Goal: Task Accomplishment & Management: Manage account settings

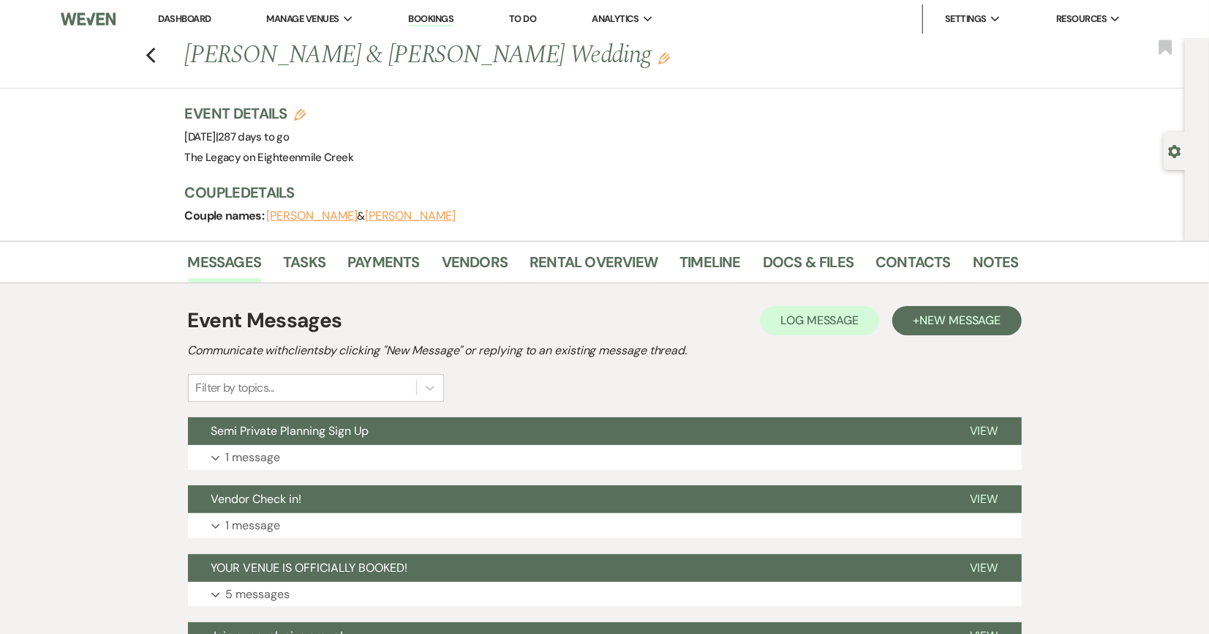
click at [200, 18] on link "Dashboard" at bounding box center [184, 18] width 53 height 12
click at [206, 15] on link "Dashboard" at bounding box center [184, 18] width 53 height 12
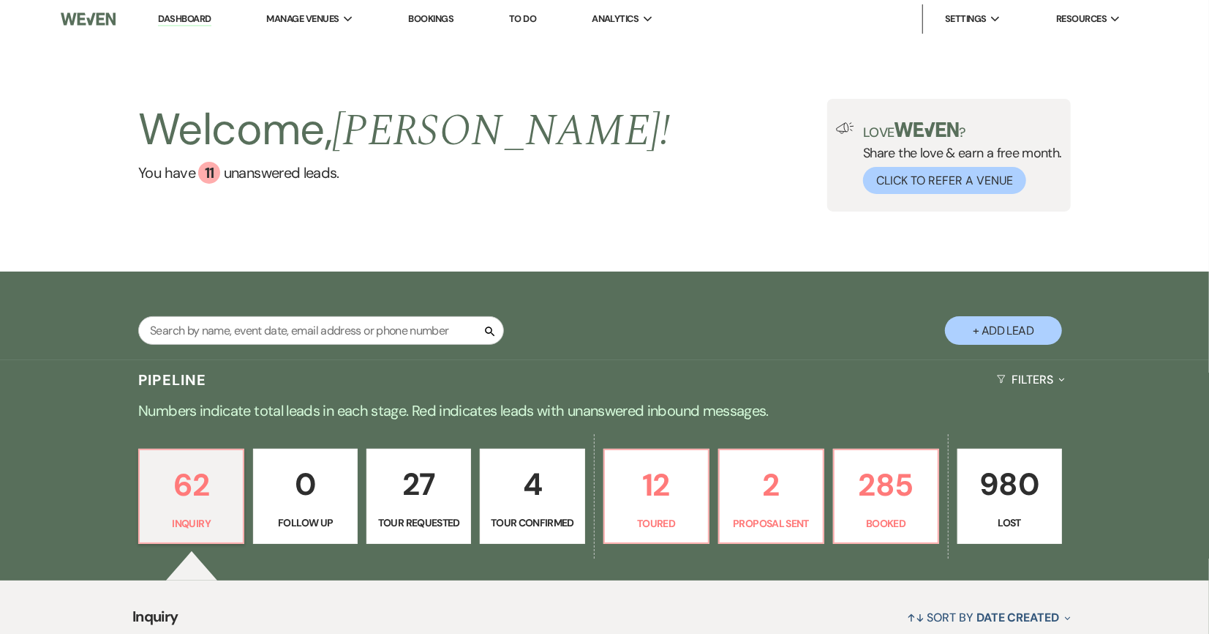
click at [315, 302] on div "Search + Add Lead" at bounding box center [604, 318] width 1053 height 78
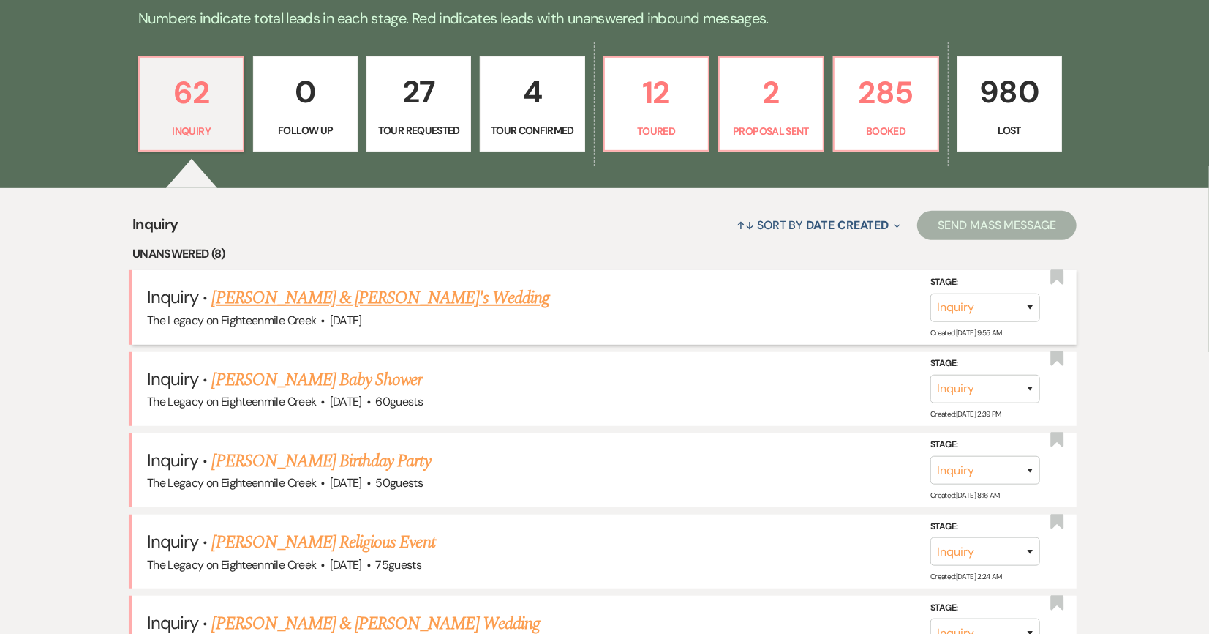
click at [329, 298] on link "Dan & Jackie's Wedding" at bounding box center [381, 298] width 338 height 26
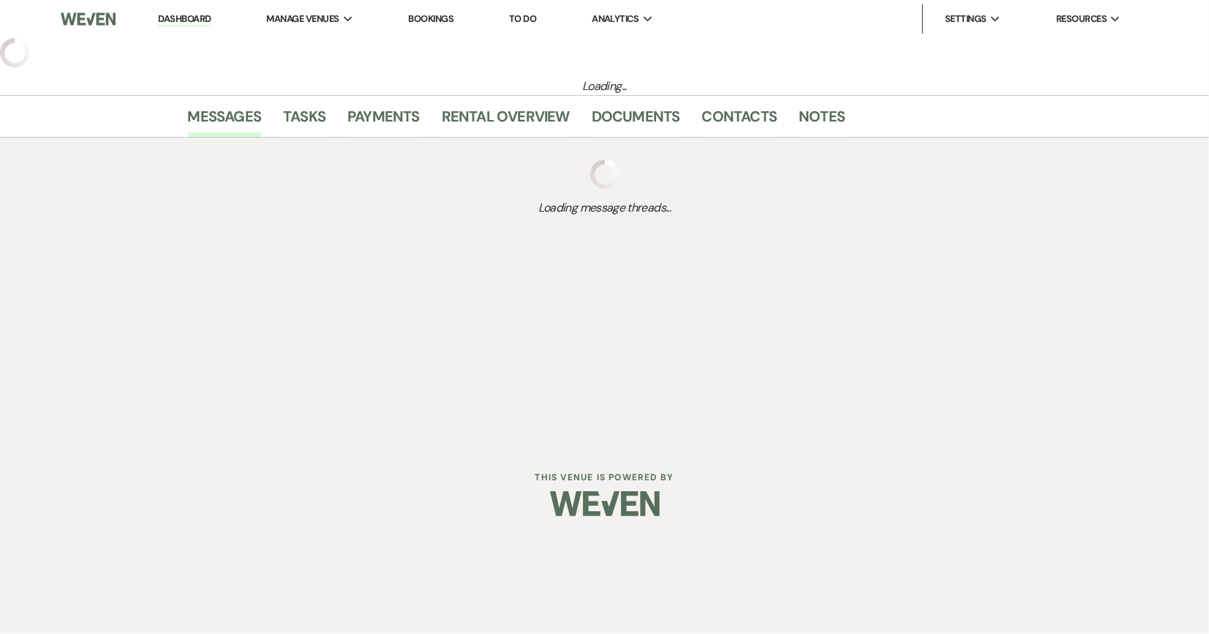
select select "5"
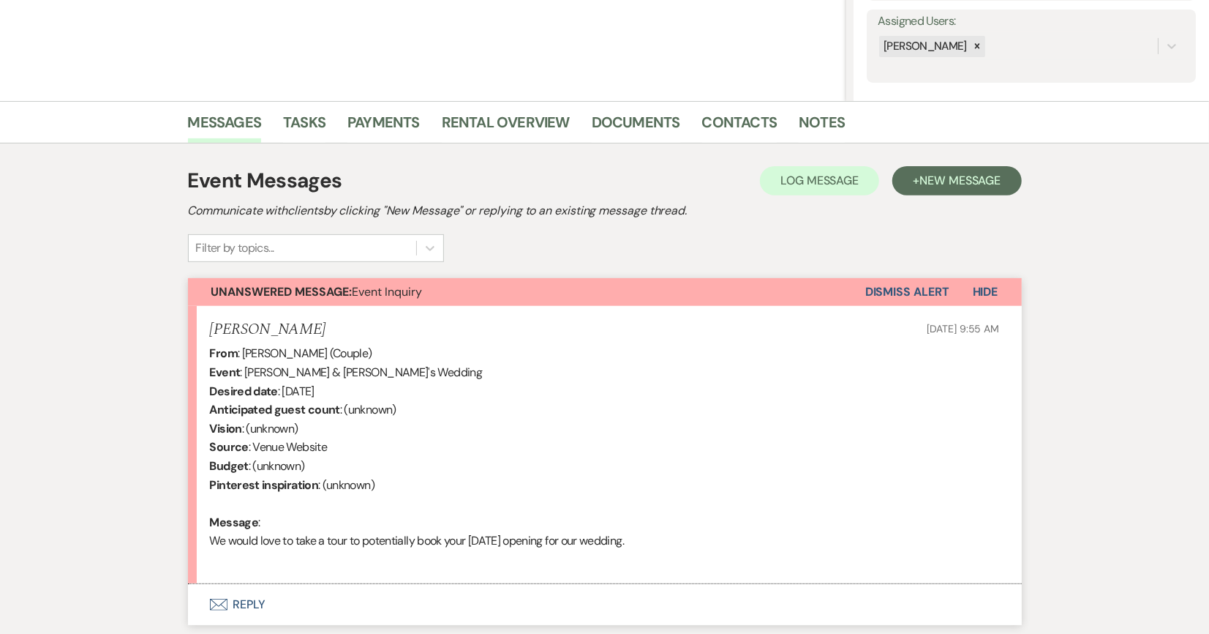
scroll to position [372, 0]
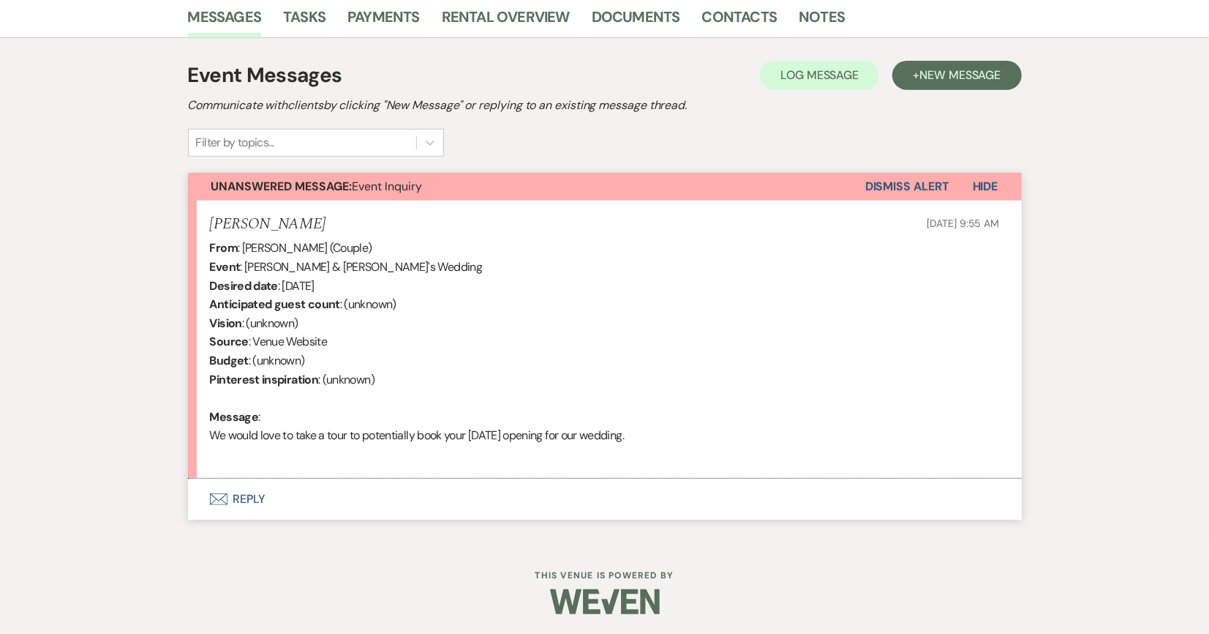
click at [248, 502] on button "Envelope Reply" at bounding box center [605, 498] width 834 height 41
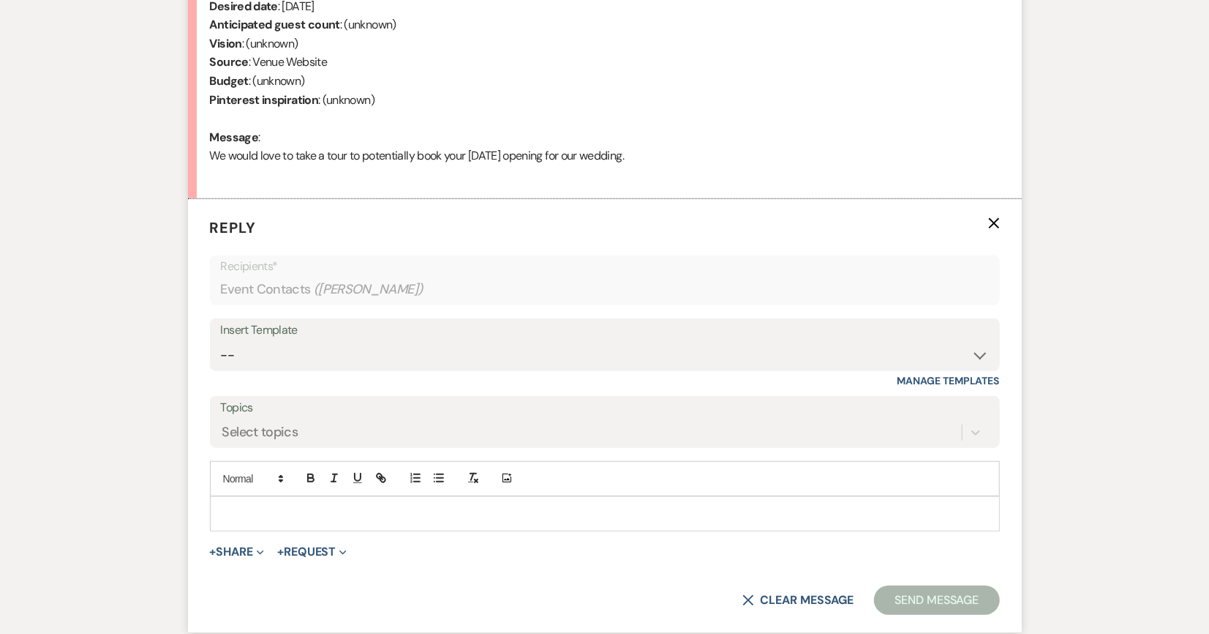
scroll to position [651, 0]
click at [386, 346] on select "-- Inquiry Follow Up- Just checking in :) Tour Date/Time Confirmation Proposal …" at bounding box center [605, 355] width 768 height 29
select select "1786"
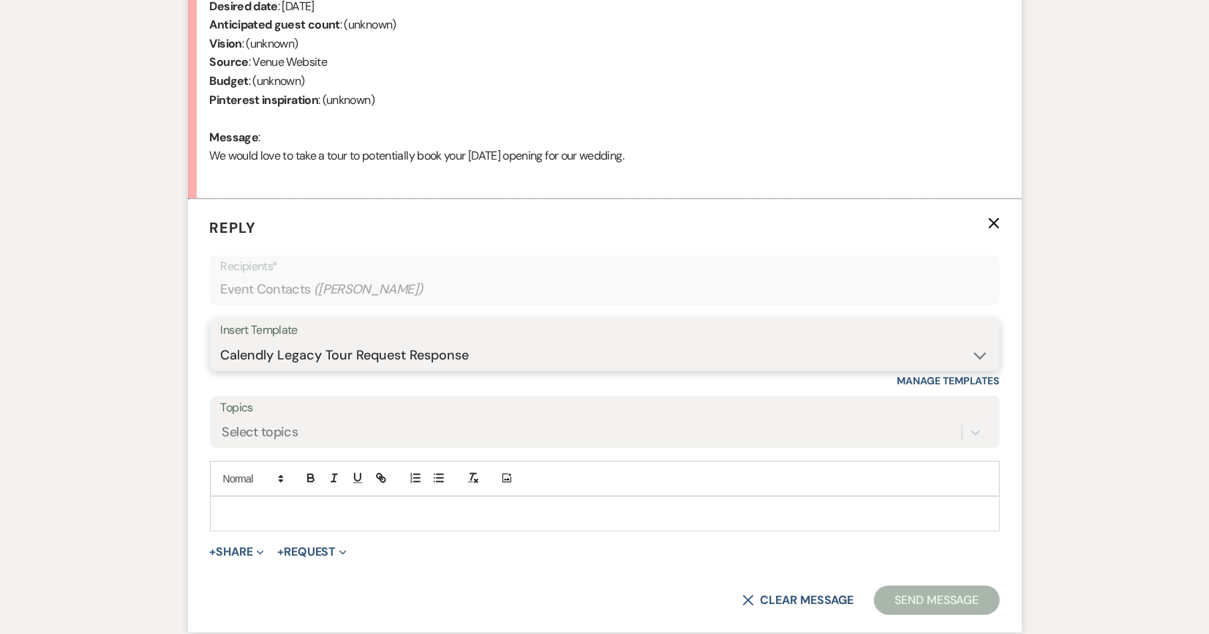
click at [221, 341] on select "-- Inquiry Follow Up- Just checking in :) Tour Date/Time Confirmation Proposal …" at bounding box center [605, 355] width 768 height 29
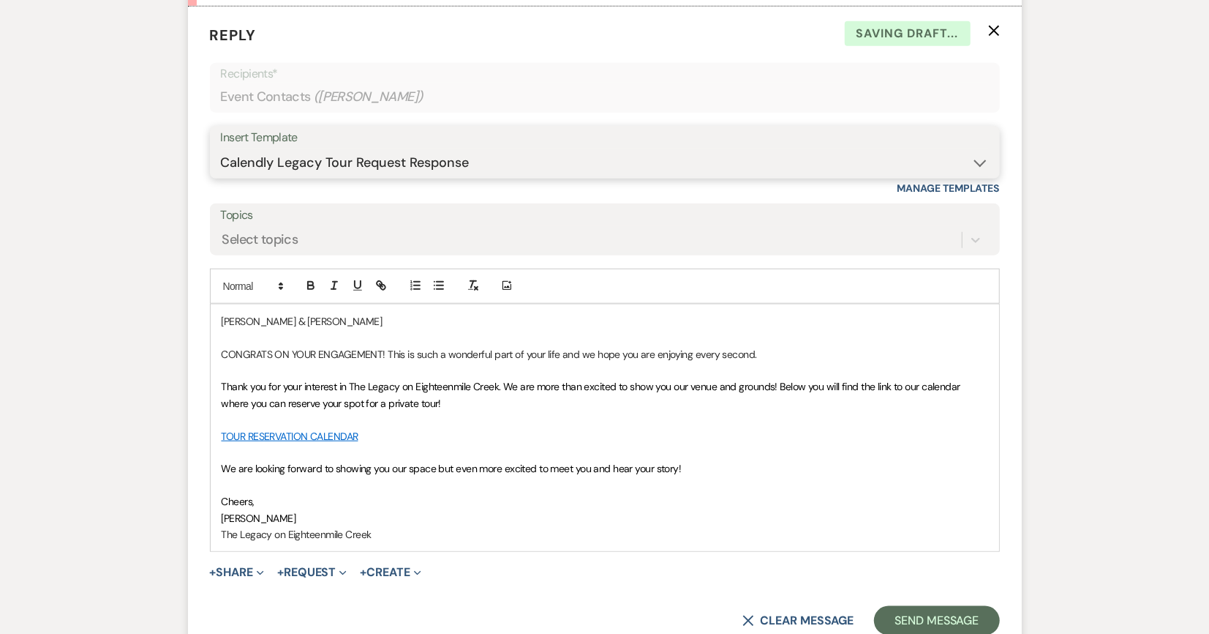
scroll to position [885, 0]
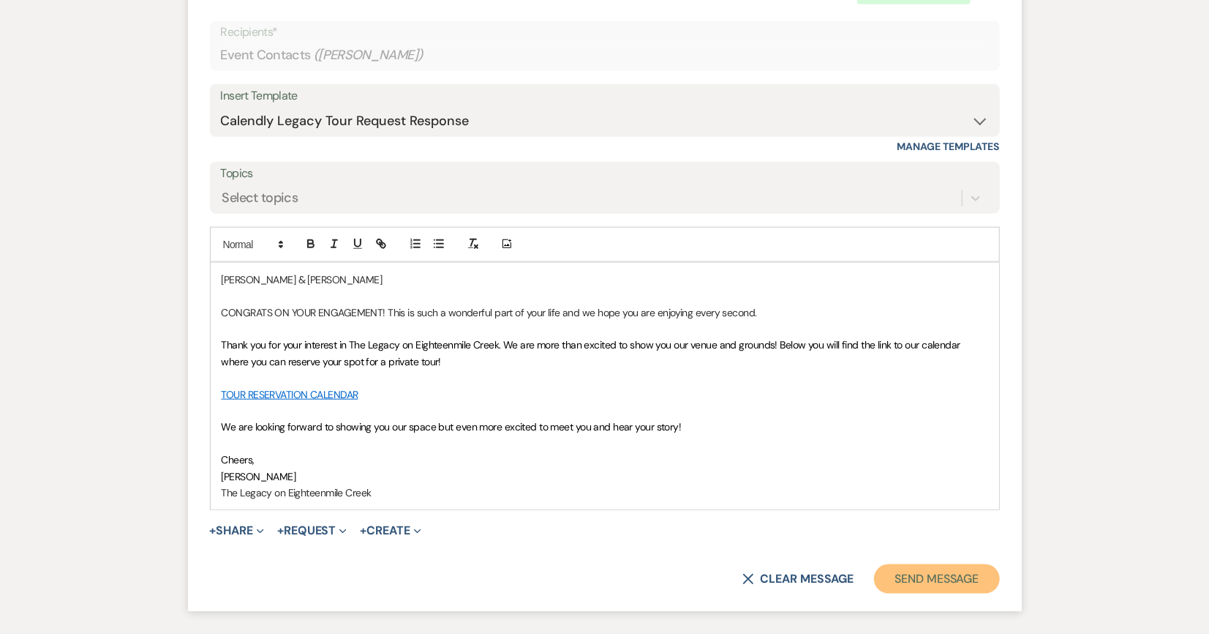
click at [913, 578] on button "Send Message" at bounding box center [936, 578] width 125 height 29
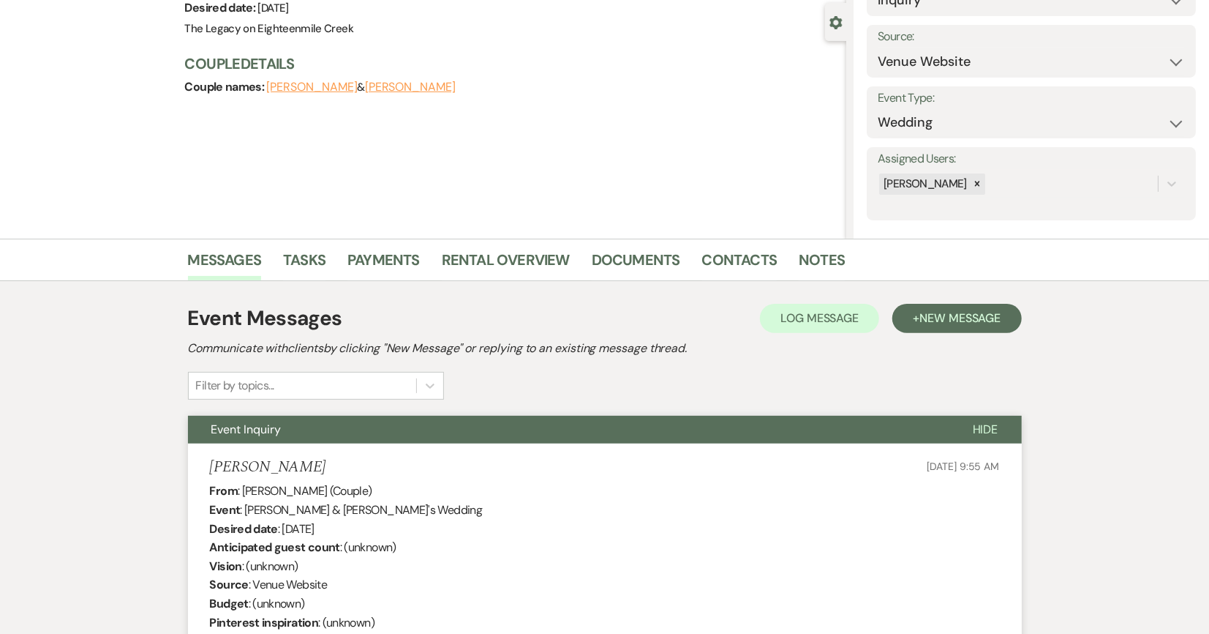
scroll to position [0, 0]
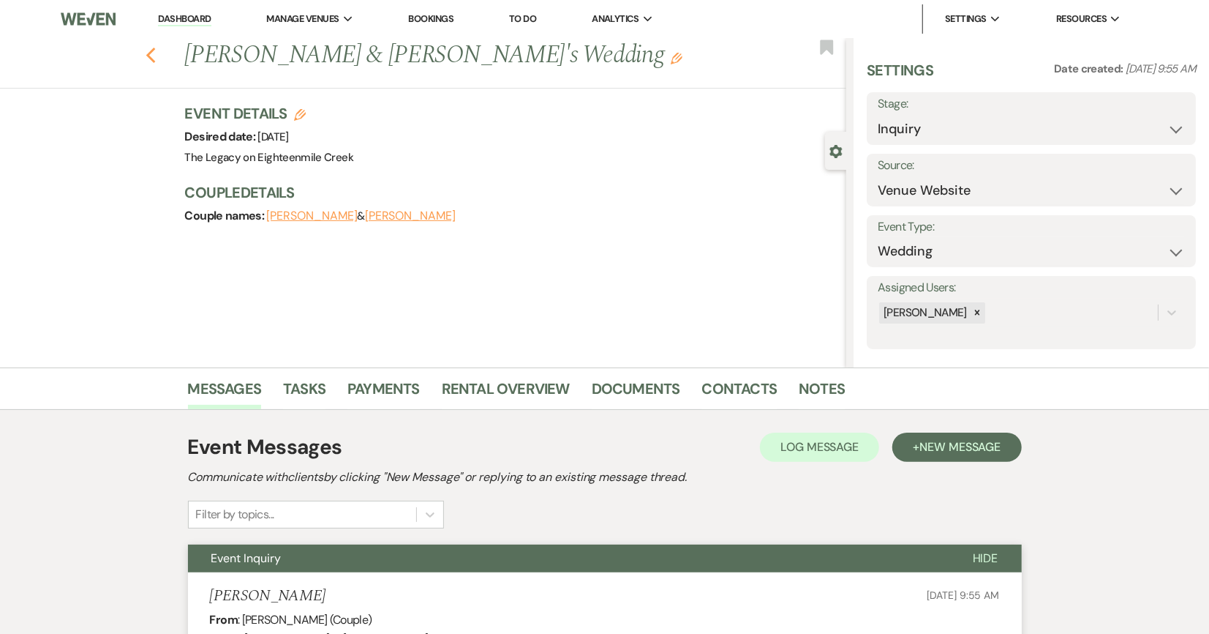
click at [152, 53] on icon "Previous" at bounding box center [151, 56] width 11 height 18
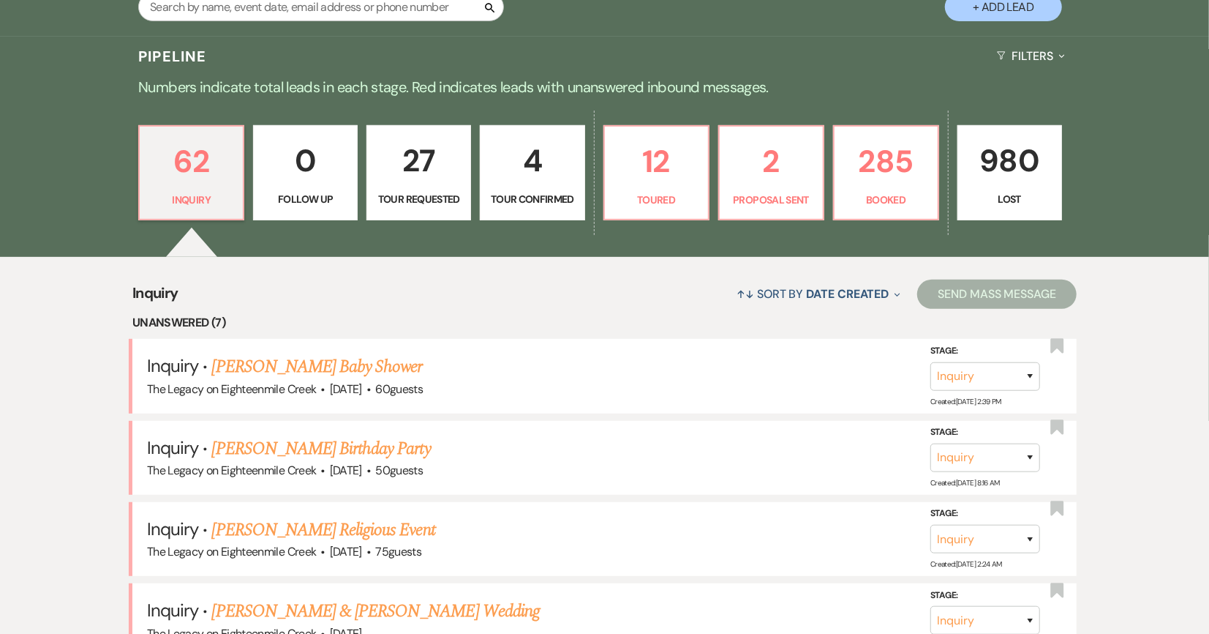
scroll to position [190, 0]
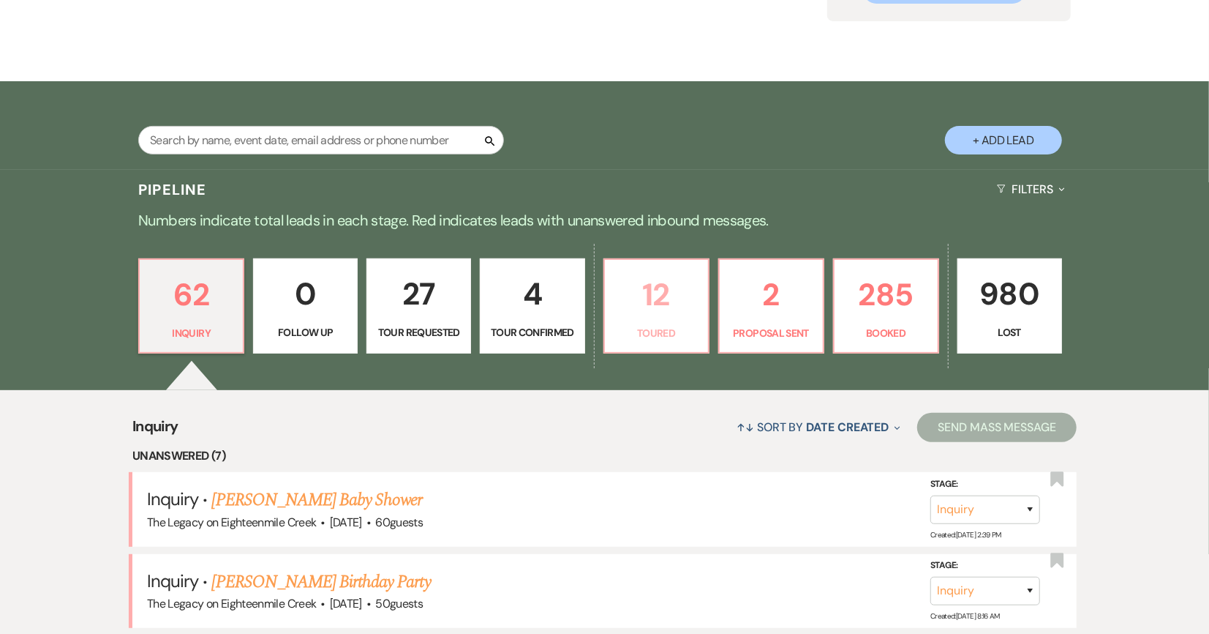
click at [649, 308] on p "12" at bounding box center [657, 294] width 86 height 49
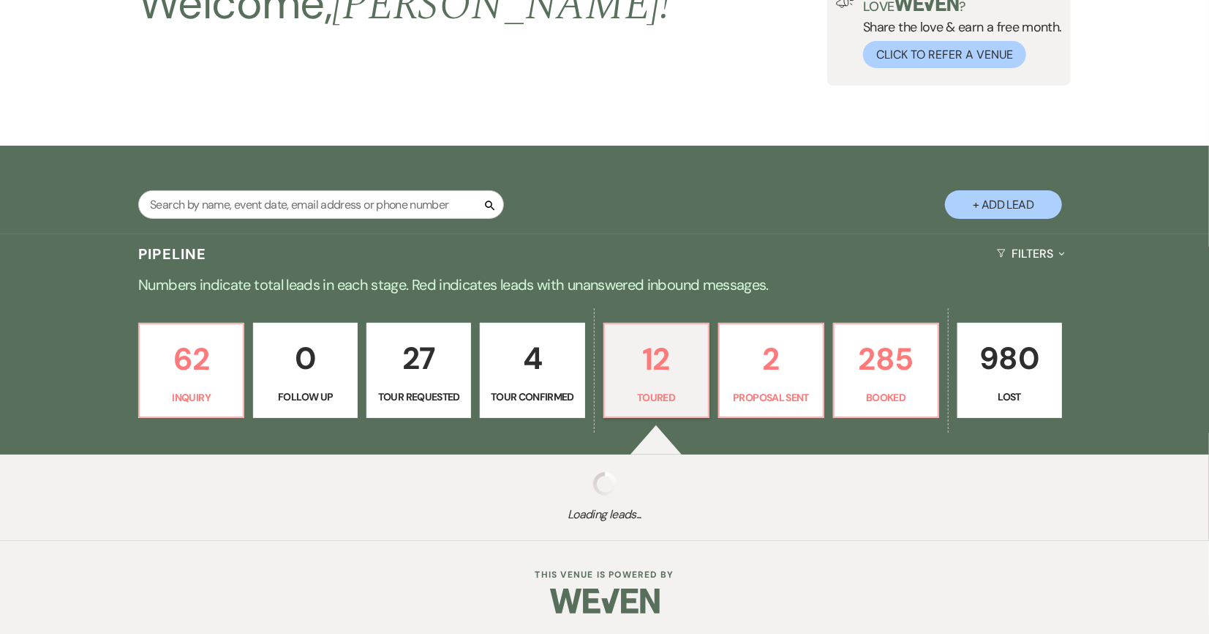
select select "5"
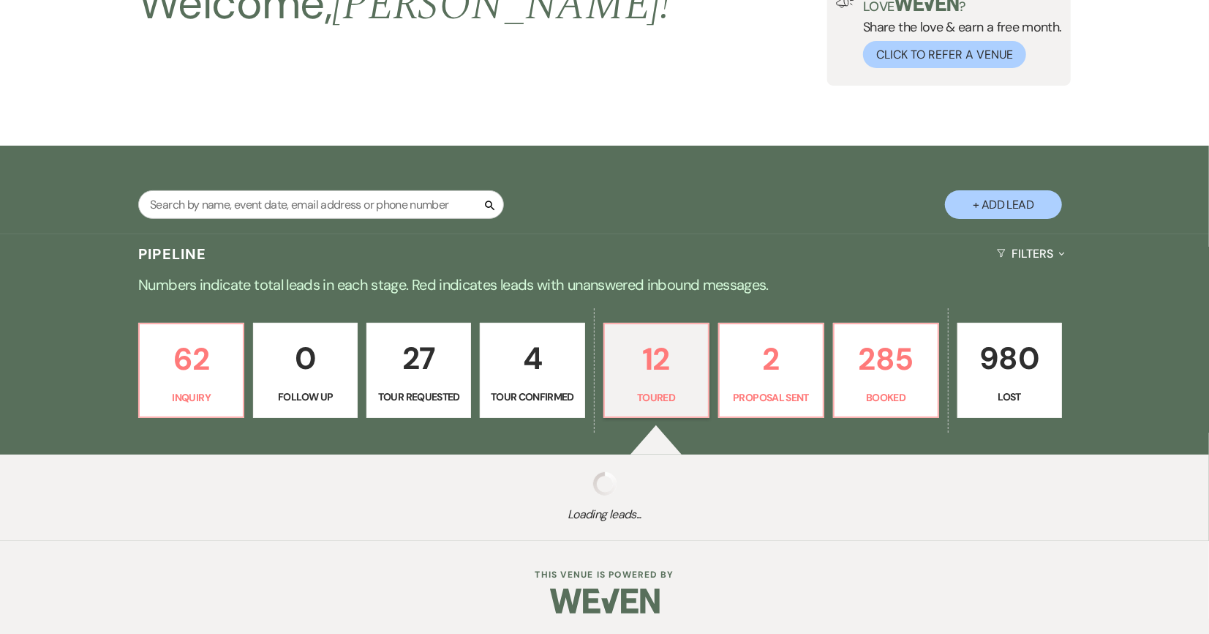
select select "5"
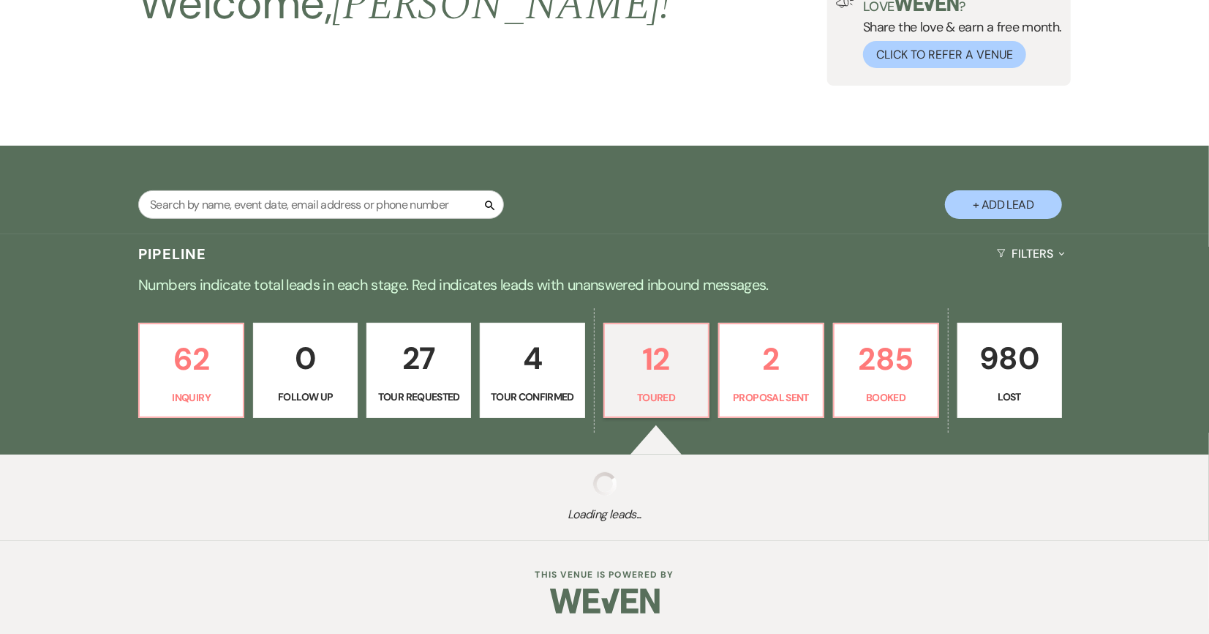
select select "5"
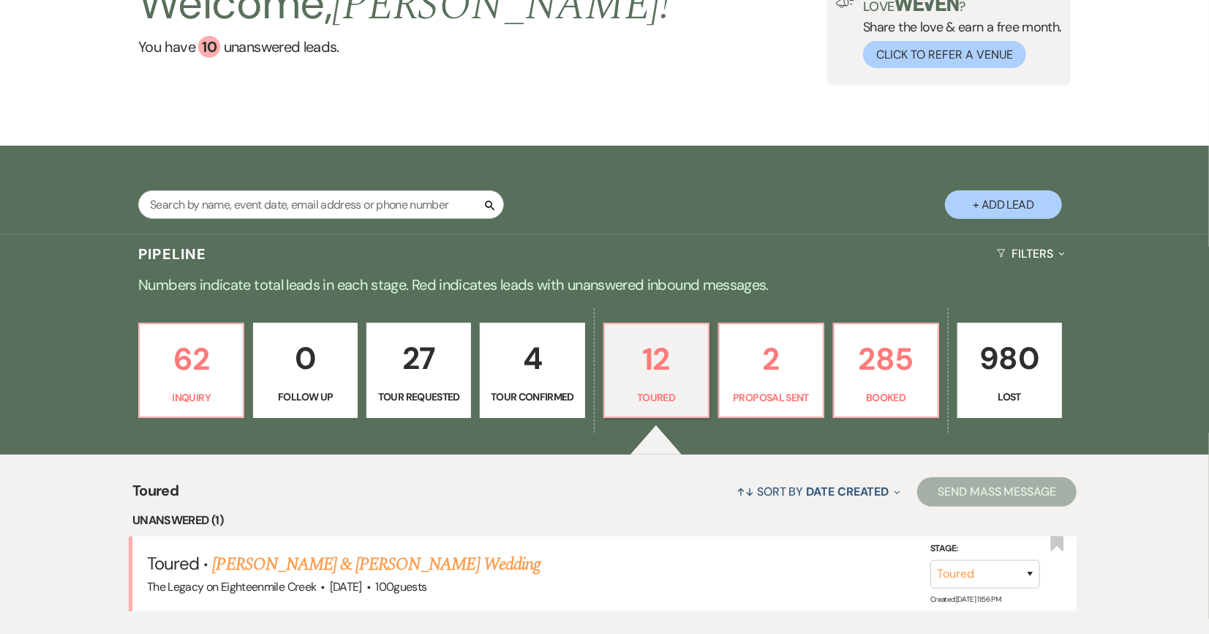
scroll to position [190, 0]
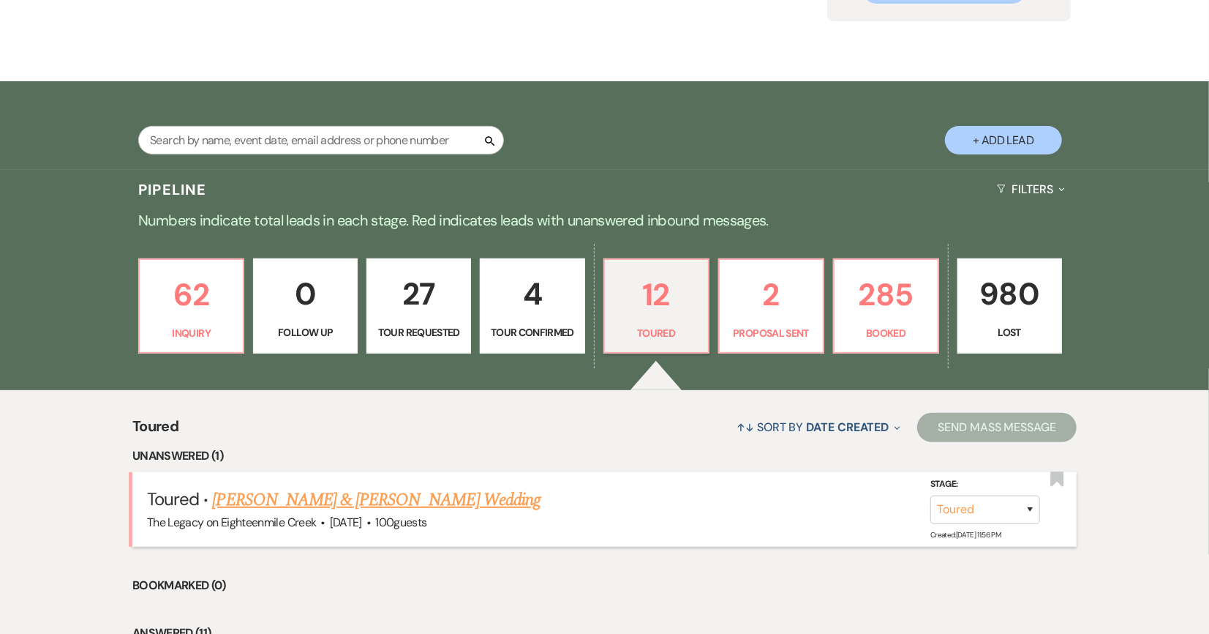
click at [470, 496] on link "[PERSON_NAME] & [PERSON_NAME] Wedding" at bounding box center [377, 499] width 328 height 26
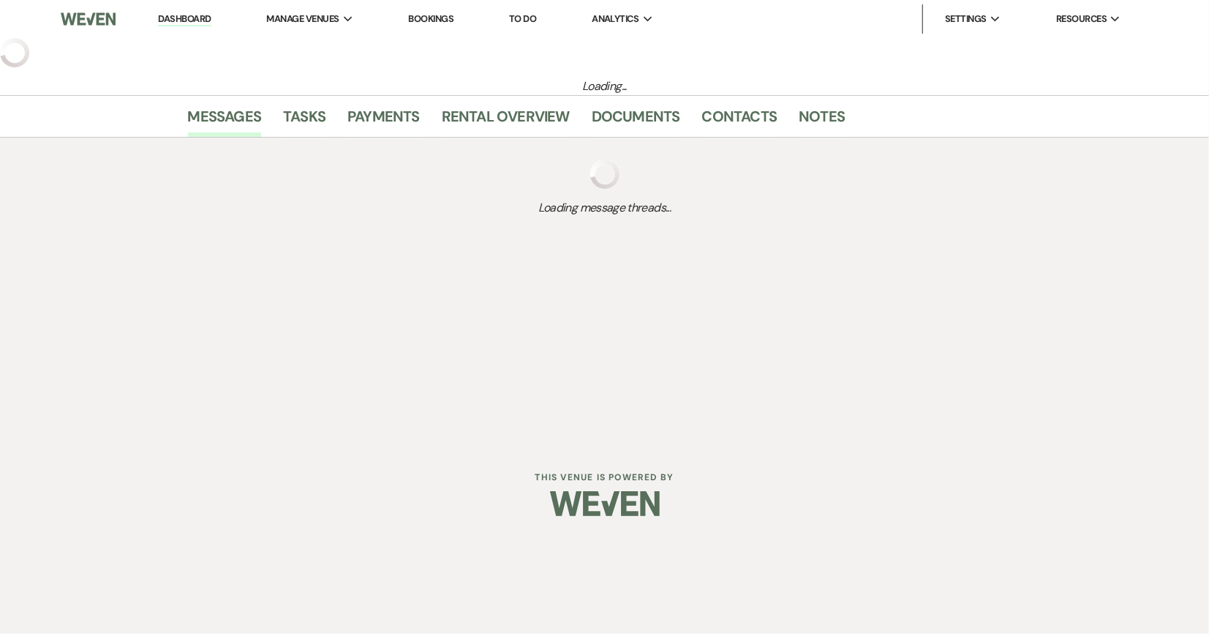
select select "5"
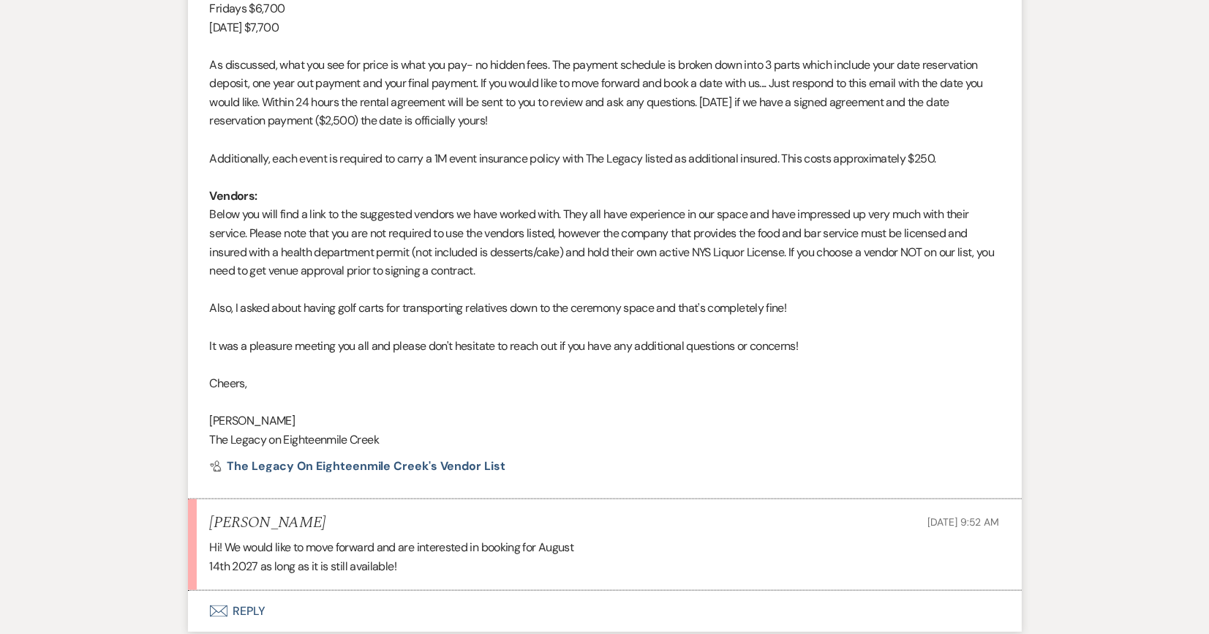
scroll to position [944, 0]
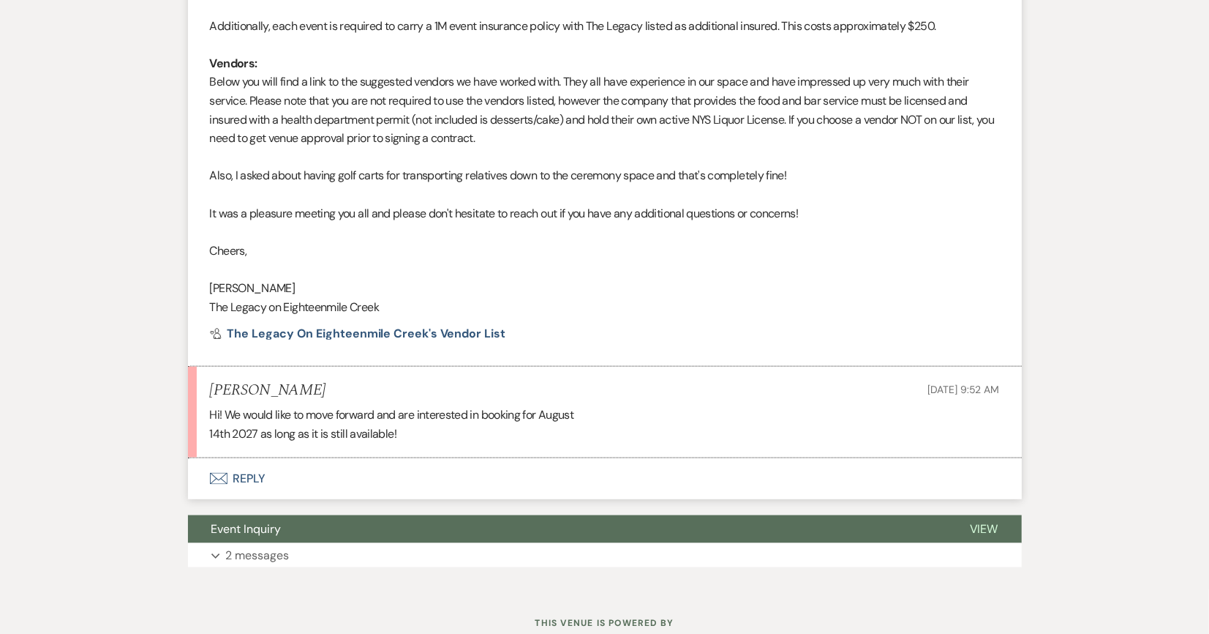
click at [248, 476] on button "Envelope Reply" at bounding box center [605, 478] width 834 height 41
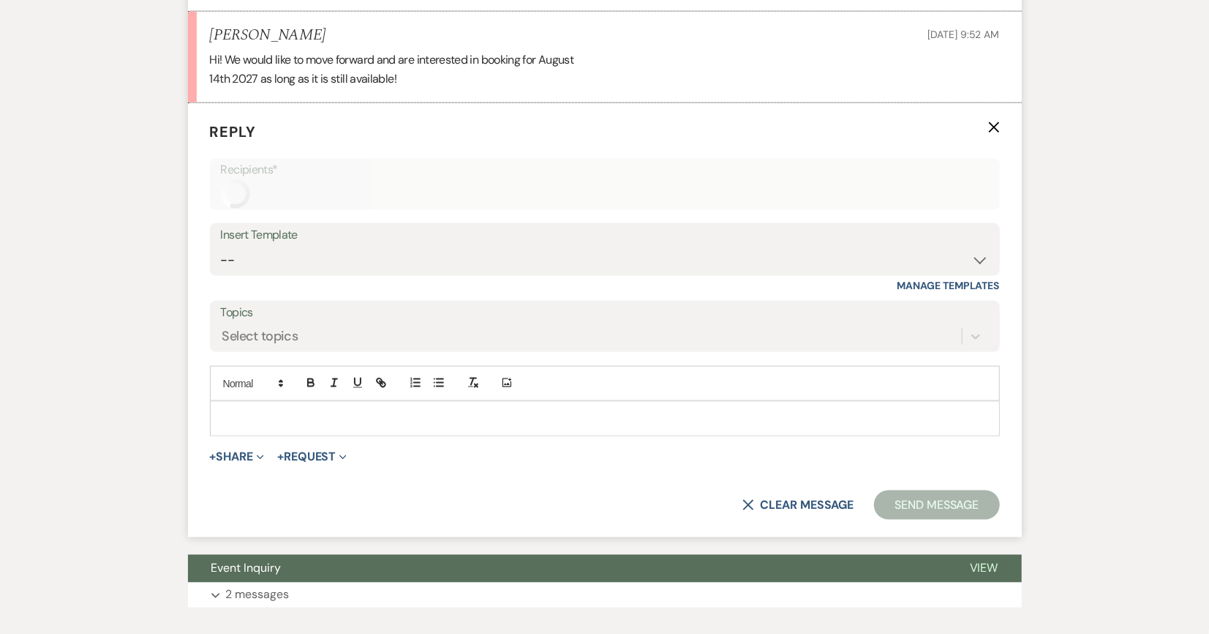
scroll to position [1299, 0]
click at [434, 252] on select "-- Inquiry Follow Up- Just checking in :) Tour Date/Time Confirmation Proposal …" at bounding box center [605, 259] width 768 height 29
click at [221, 245] on select "-- Inquiry Follow Up- Just checking in :) Tour Date/Time Confirmation Proposal …" at bounding box center [605, 259] width 768 height 29
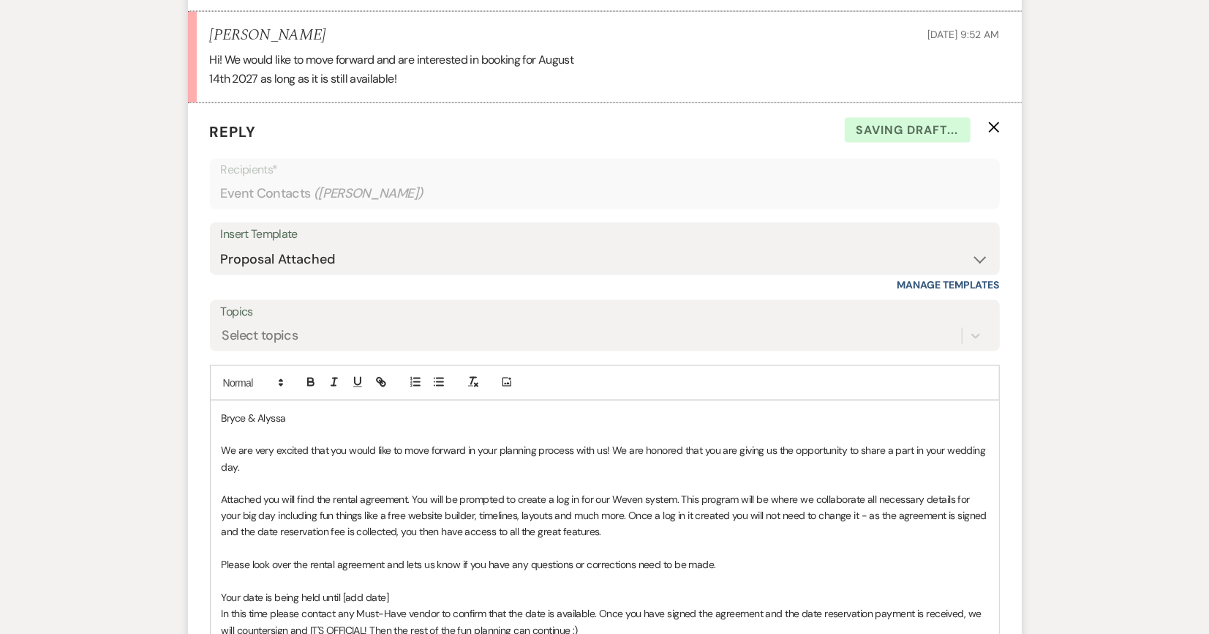
click at [414, 531] on p "Attached you will find the rental agreement. You will be prompted to create a l…" at bounding box center [605, 515] width 767 height 49
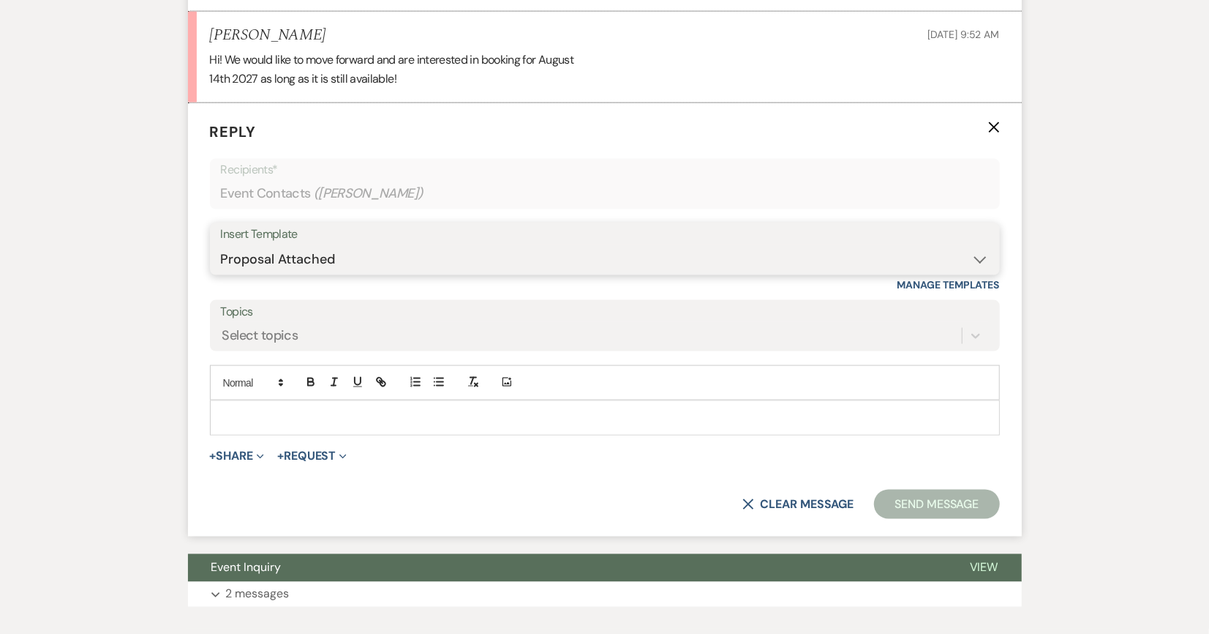
click at [665, 260] on select "-- Inquiry Follow Up- Just checking in :) Tour Date/Time Confirmation Proposal …" at bounding box center [605, 259] width 768 height 29
select select "0"
click at [221, 245] on select "-- Inquiry Follow Up- Just checking in :) Tour Date/Time Confirmation Proposal …" at bounding box center [605, 259] width 768 height 29
click at [378, 416] on p at bounding box center [605, 418] width 767 height 16
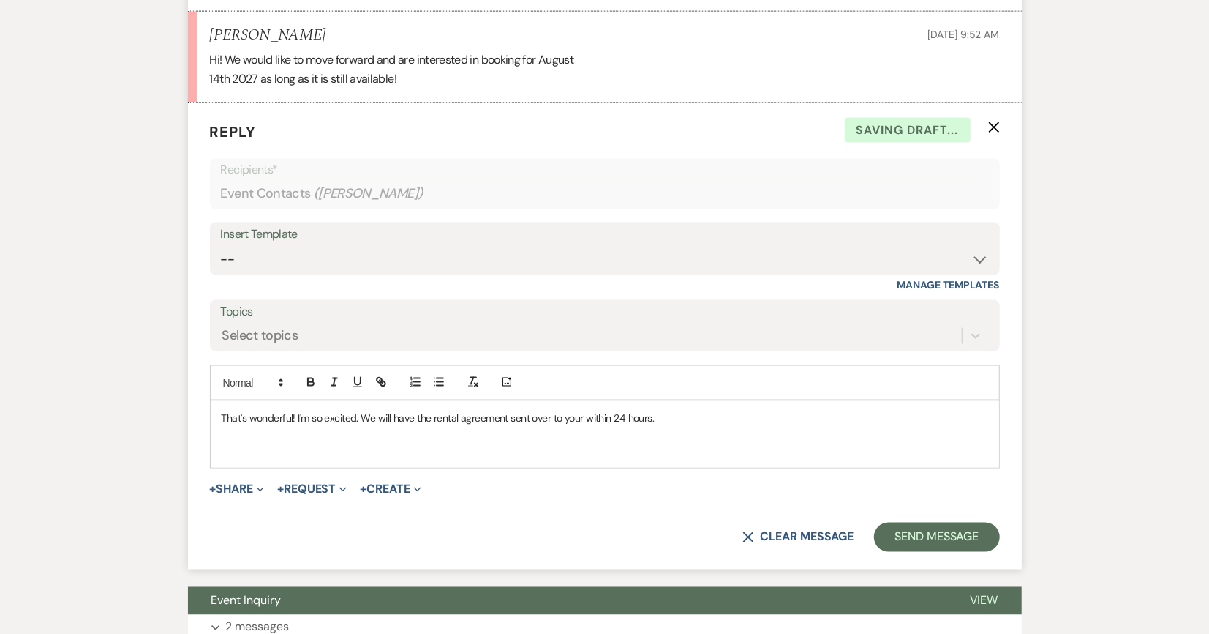
click at [582, 415] on p "That's wonderful! I'm so excited. We will have the rental agreement sent over t…" at bounding box center [605, 418] width 767 height 16
click at [230, 435] on p at bounding box center [605, 434] width 767 height 16
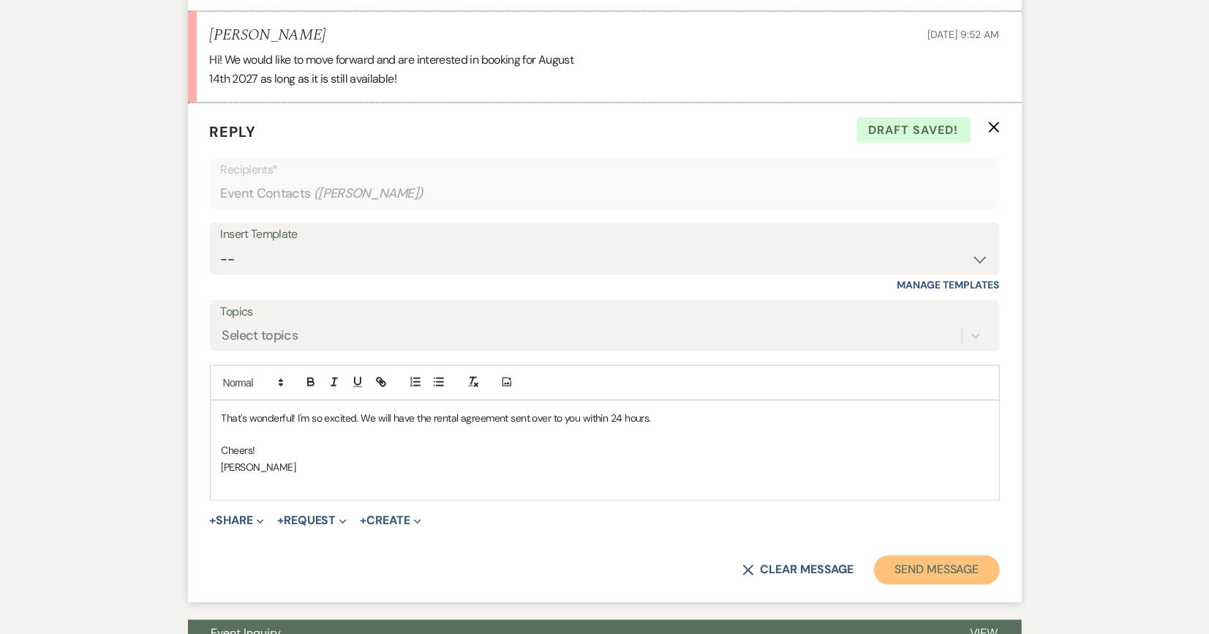
click at [911, 563] on button "Send Message" at bounding box center [936, 569] width 125 height 29
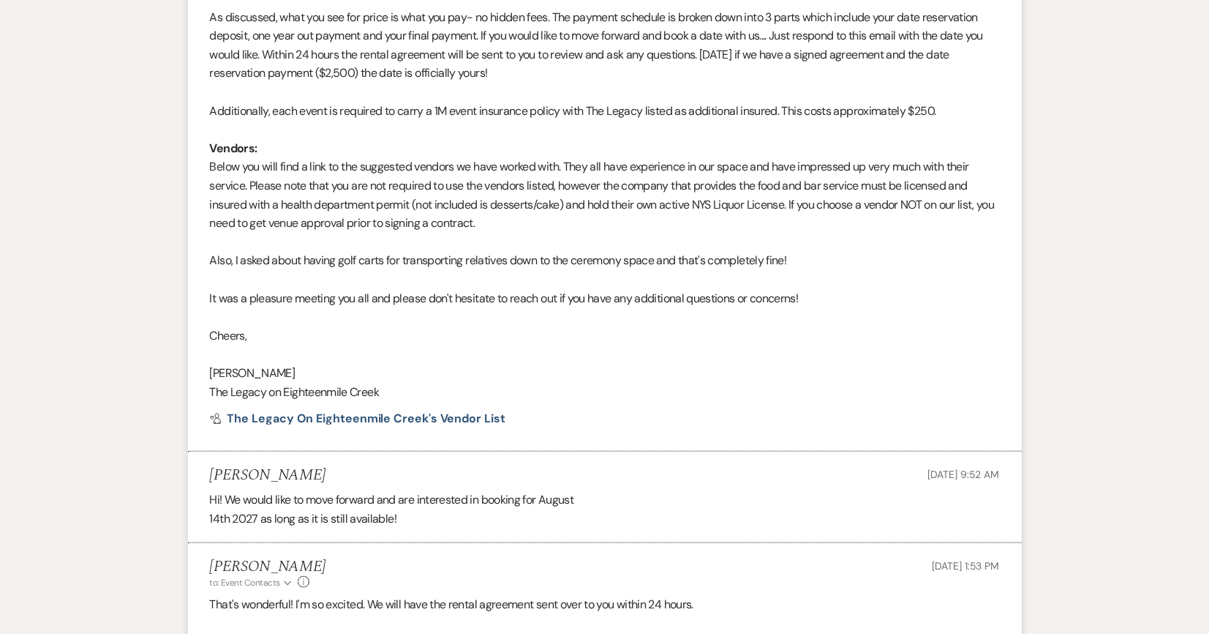
scroll to position [1152, 0]
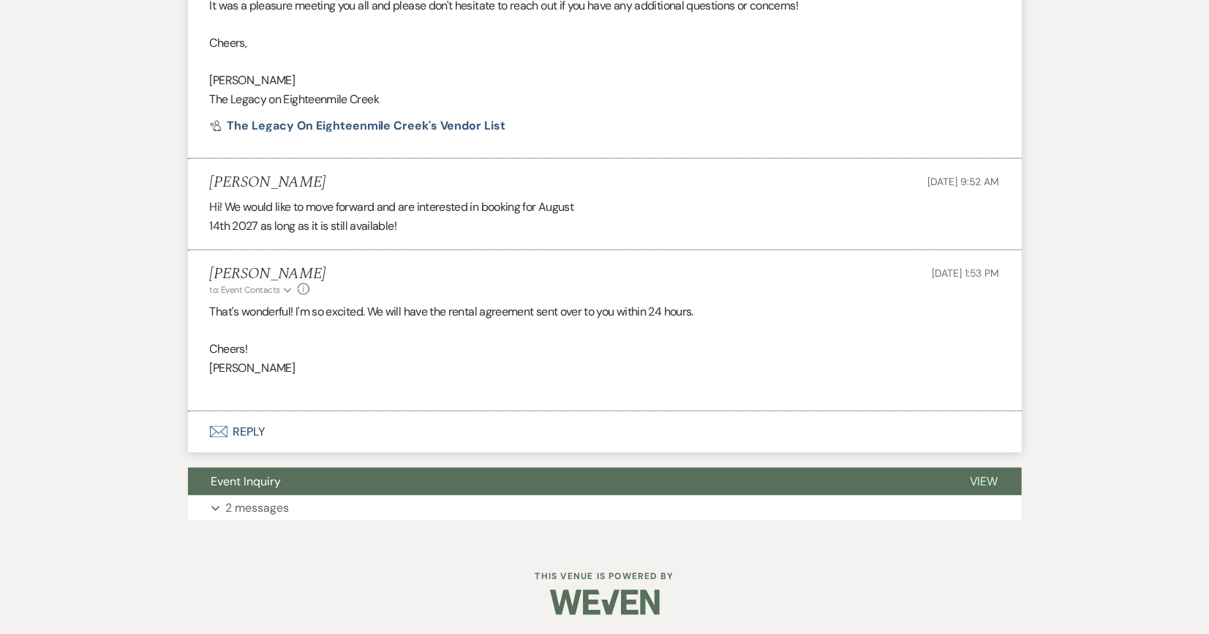
drag, startPoint x: 310, startPoint y: 178, endPoint x: 214, endPoint y: 187, distance: 96.2
click at [214, 187] on div "Alyssa Hochadel Sep 21, 2025, 9:52 AM" at bounding box center [605, 182] width 790 height 18
copy h5 "[PERSON_NAME]"
click at [437, 176] on div "Alyssa Hochadel Sep 21, 2025, 9:52 AM" at bounding box center [605, 182] width 790 height 18
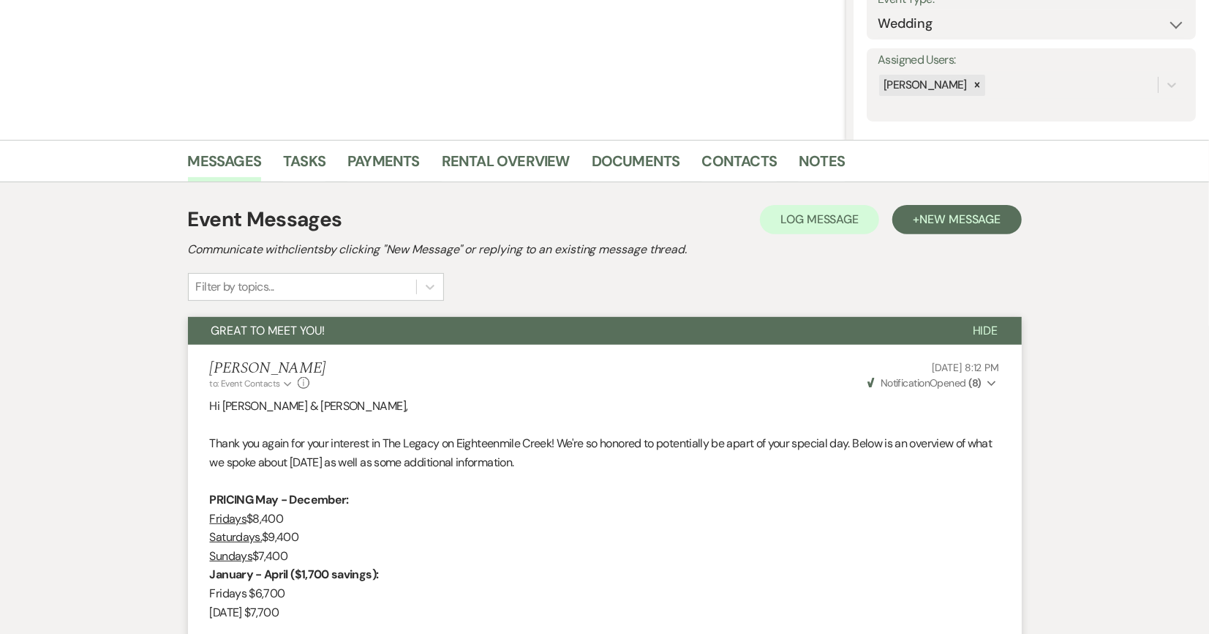
scroll to position [0, 0]
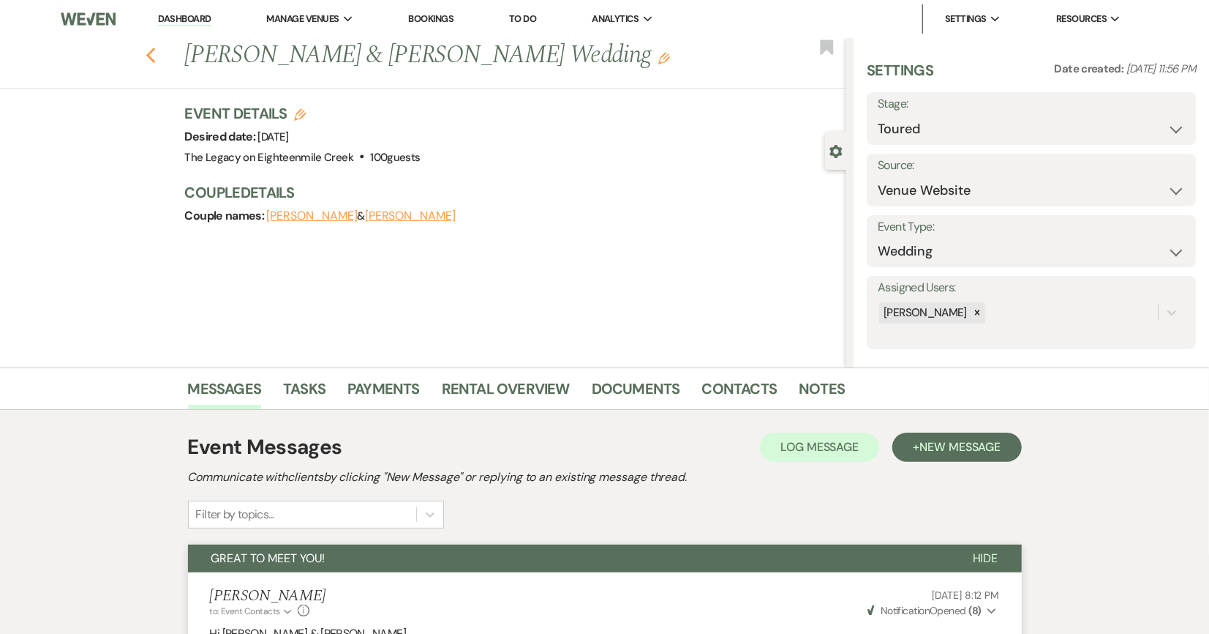
click at [151, 59] on use "button" at bounding box center [151, 56] width 10 height 16
select select "5"
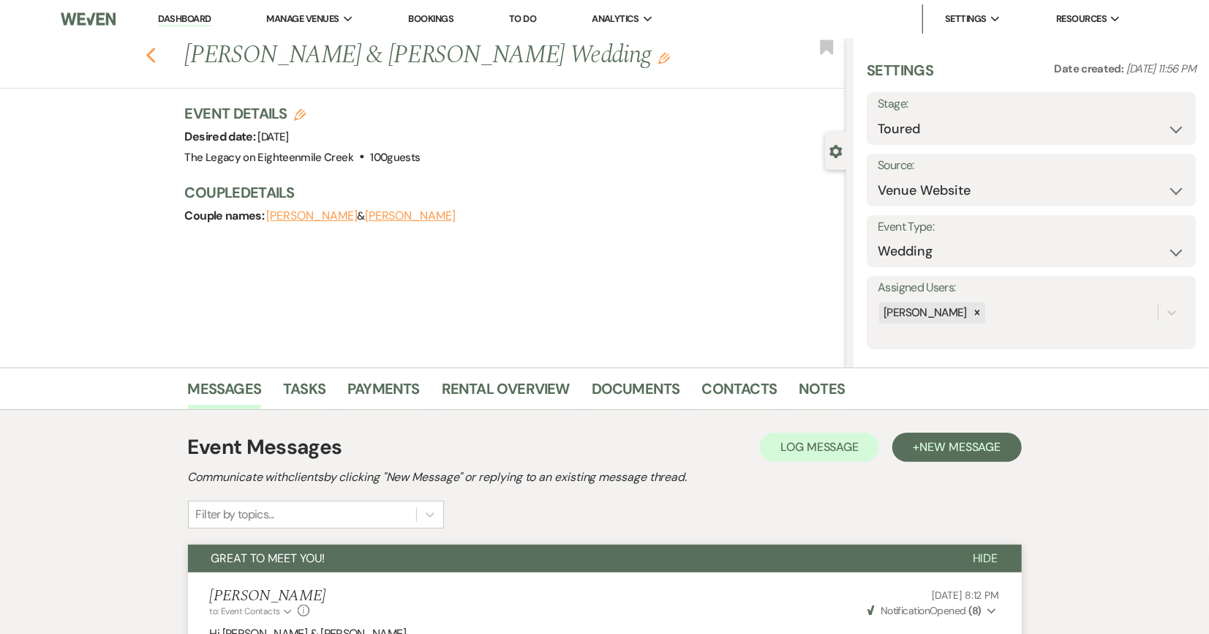
select select "5"
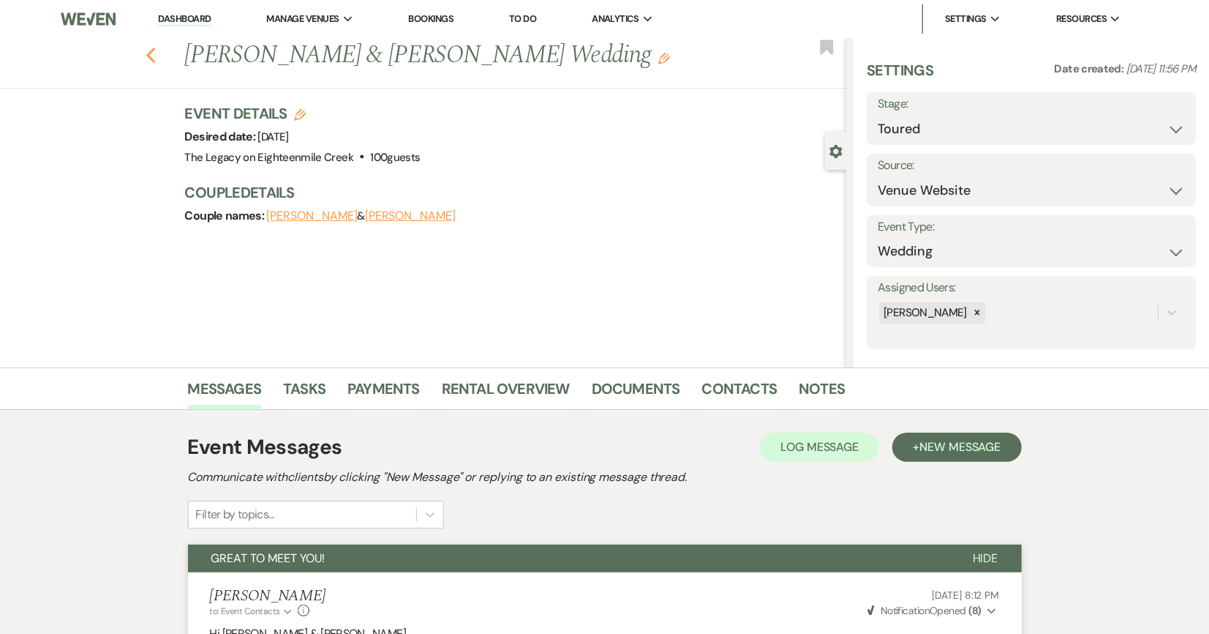
select select "5"
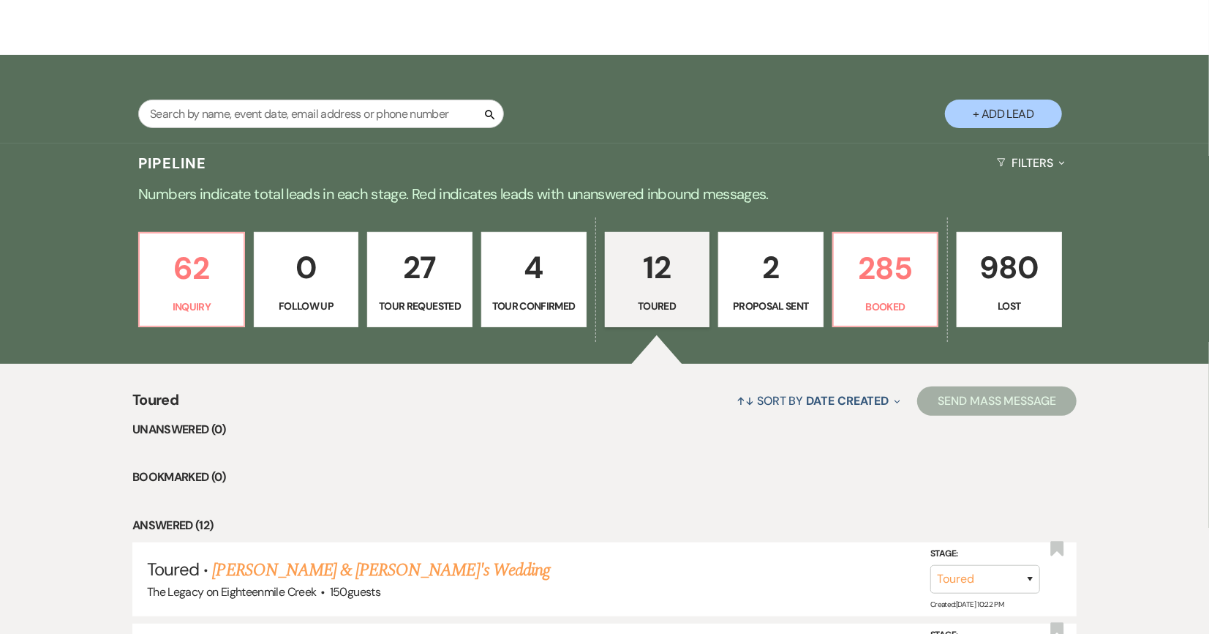
scroll to position [144, 0]
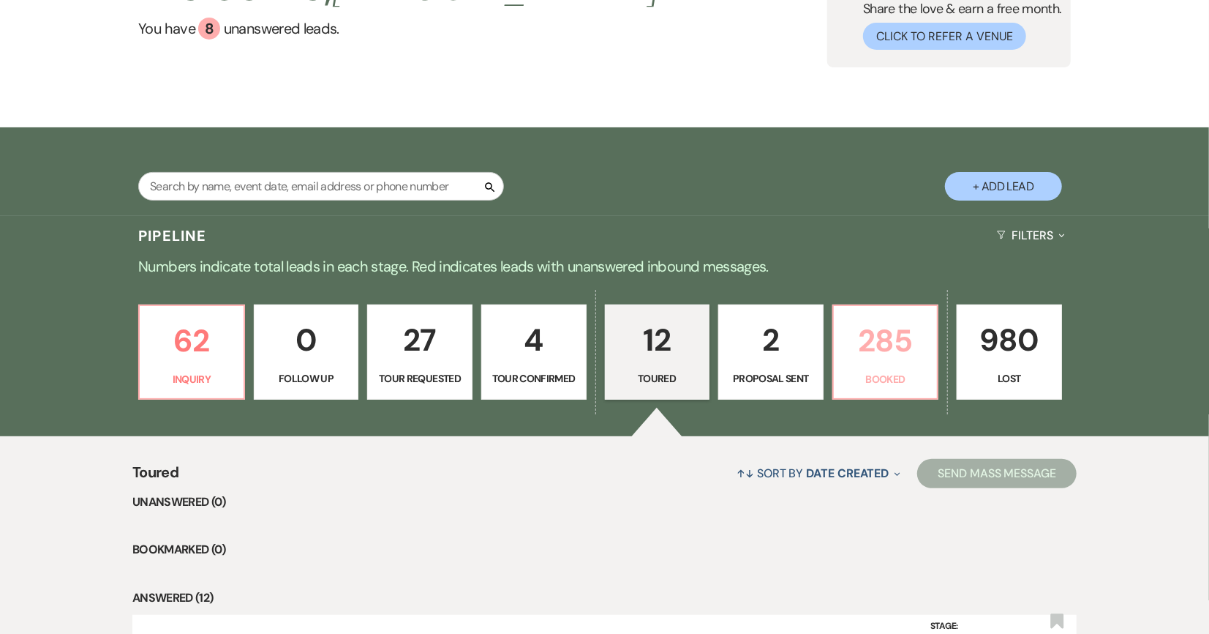
click at [882, 346] on p "285" at bounding box center [886, 340] width 86 height 49
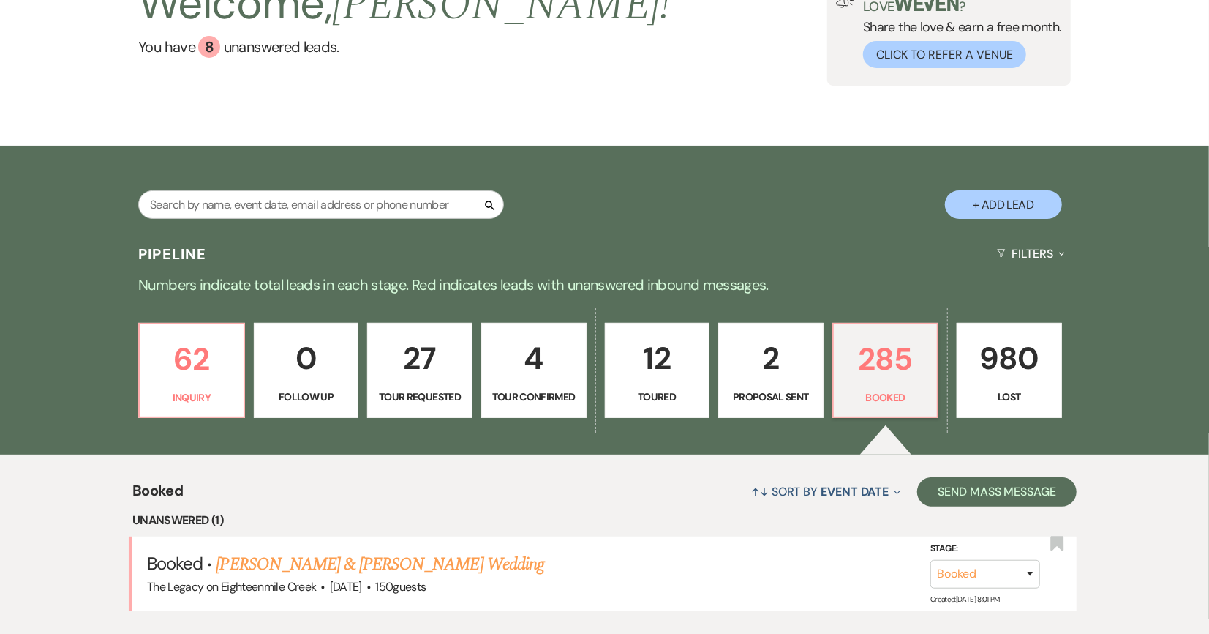
scroll to position [144, 0]
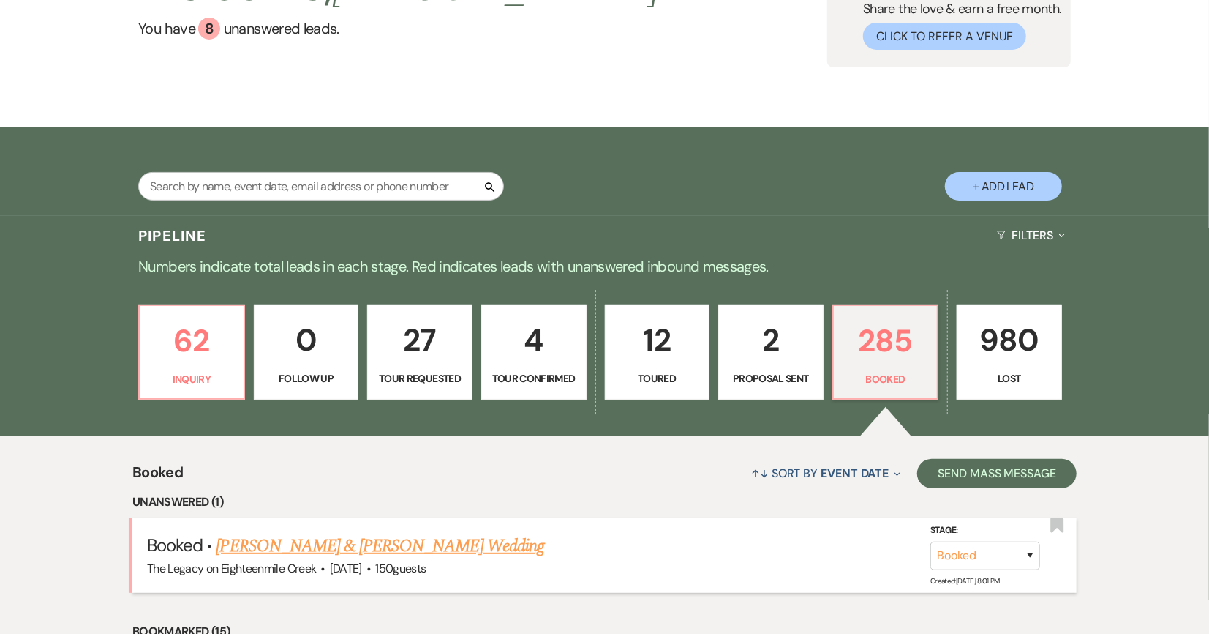
click at [333, 537] on link "Joe McNulty & Emily Miller's Wedding" at bounding box center [381, 546] width 328 height 26
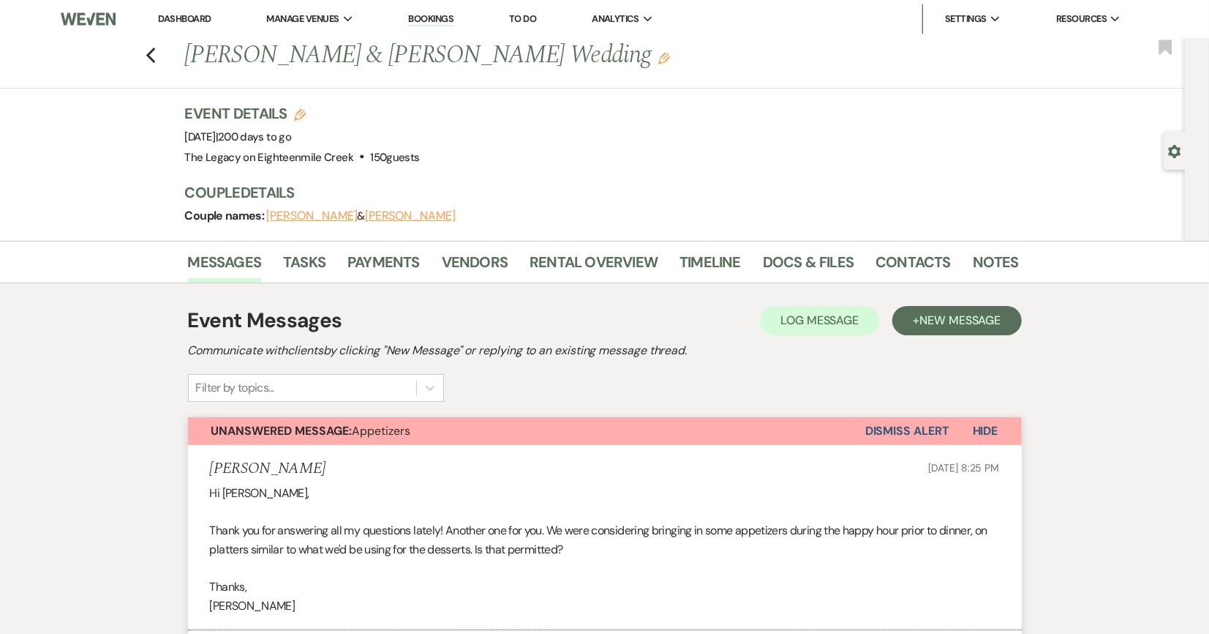
click at [182, 13] on link "Dashboard" at bounding box center [184, 18] width 53 height 12
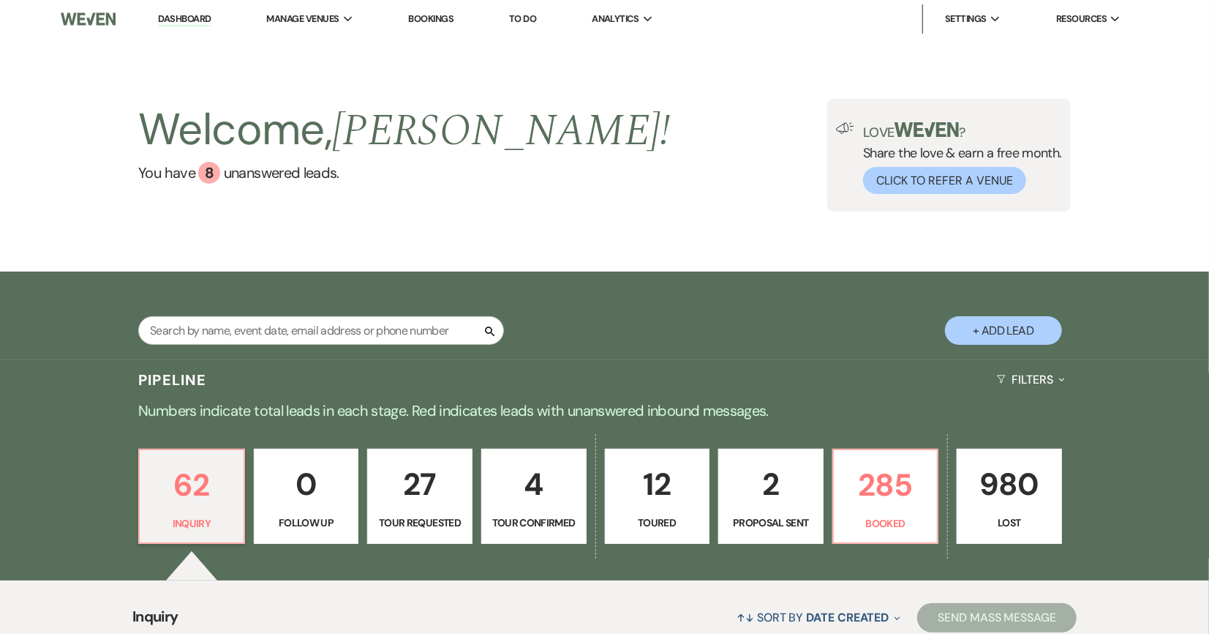
click at [647, 521] on p "Toured" at bounding box center [657, 522] width 86 height 16
select select "5"
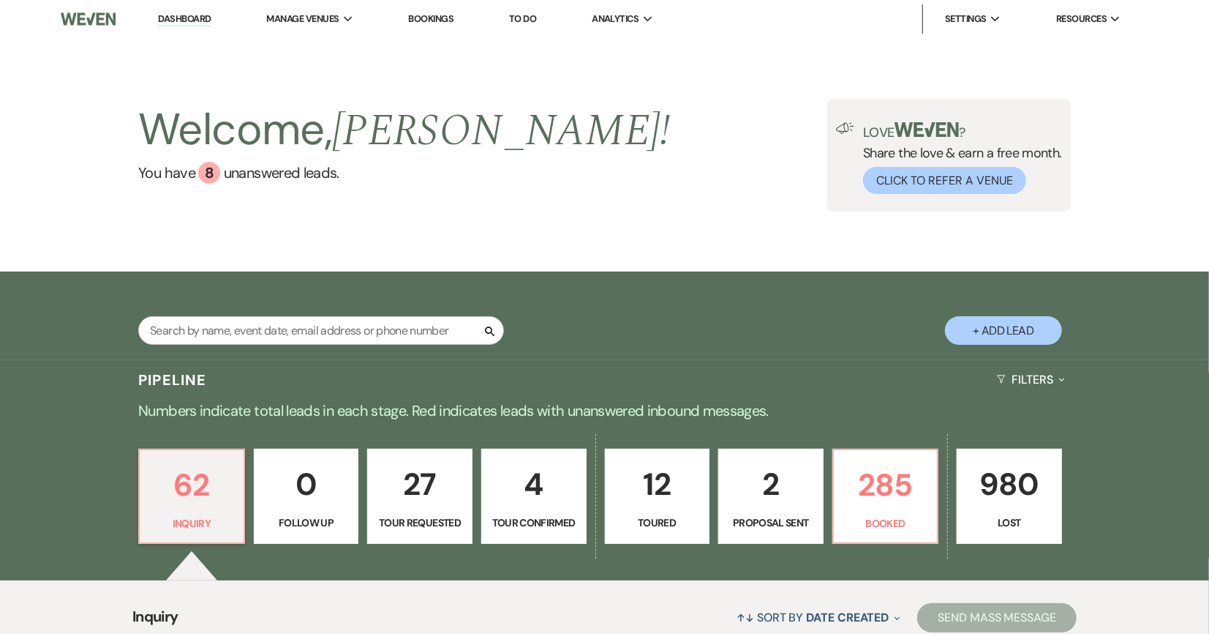
select select "5"
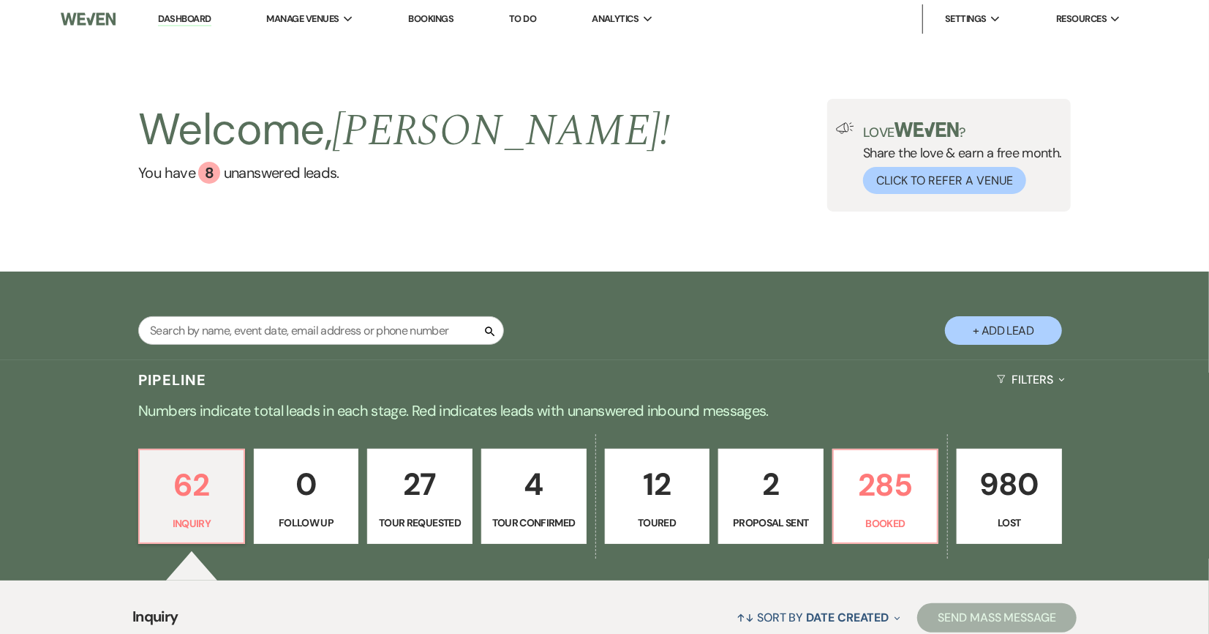
select select "5"
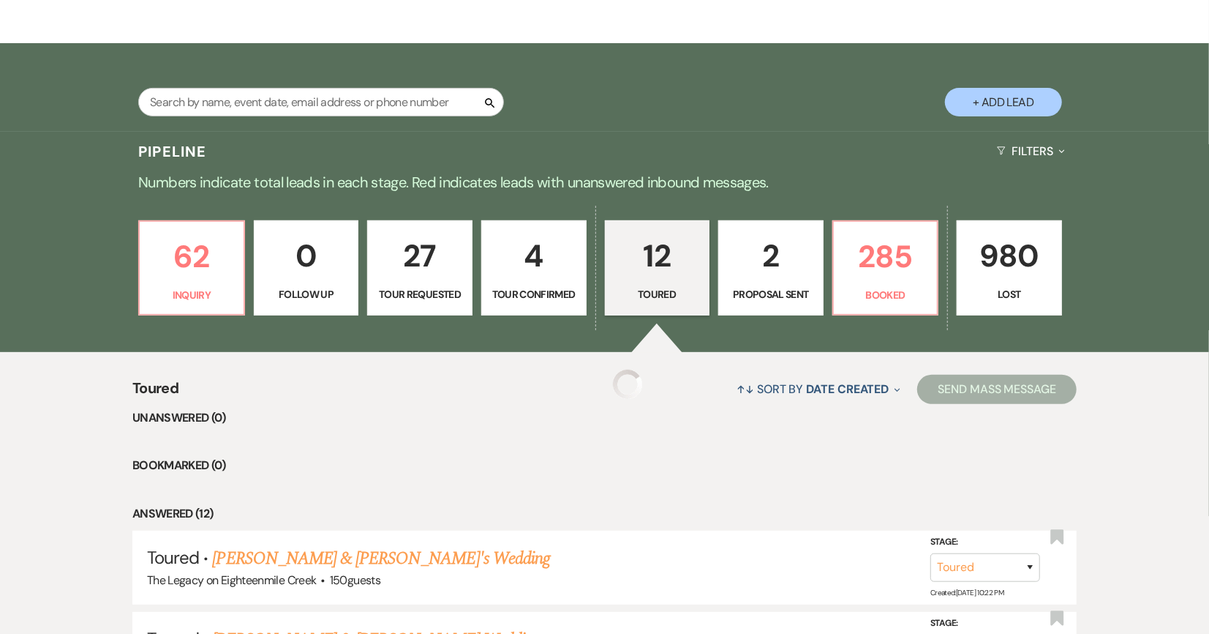
scroll to position [369, 0]
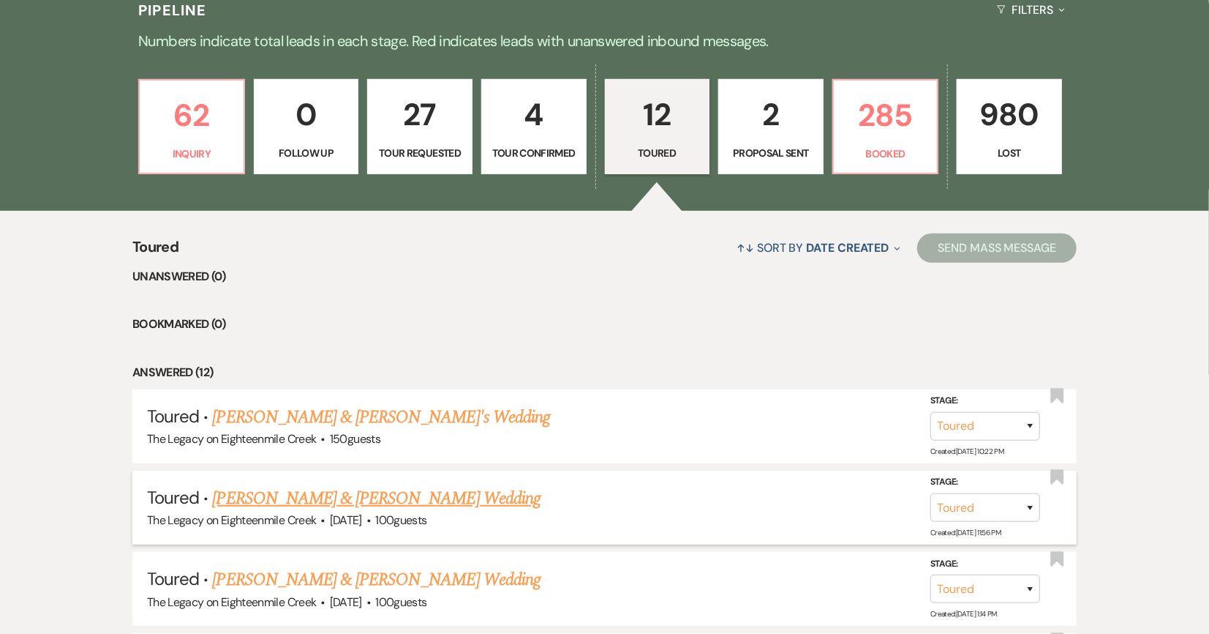
click at [429, 500] on link "[PERSON_NAME] & [PERSON_NAME] Wedding" at bounding box center [377, 498] width 328 height 26
select select "5"
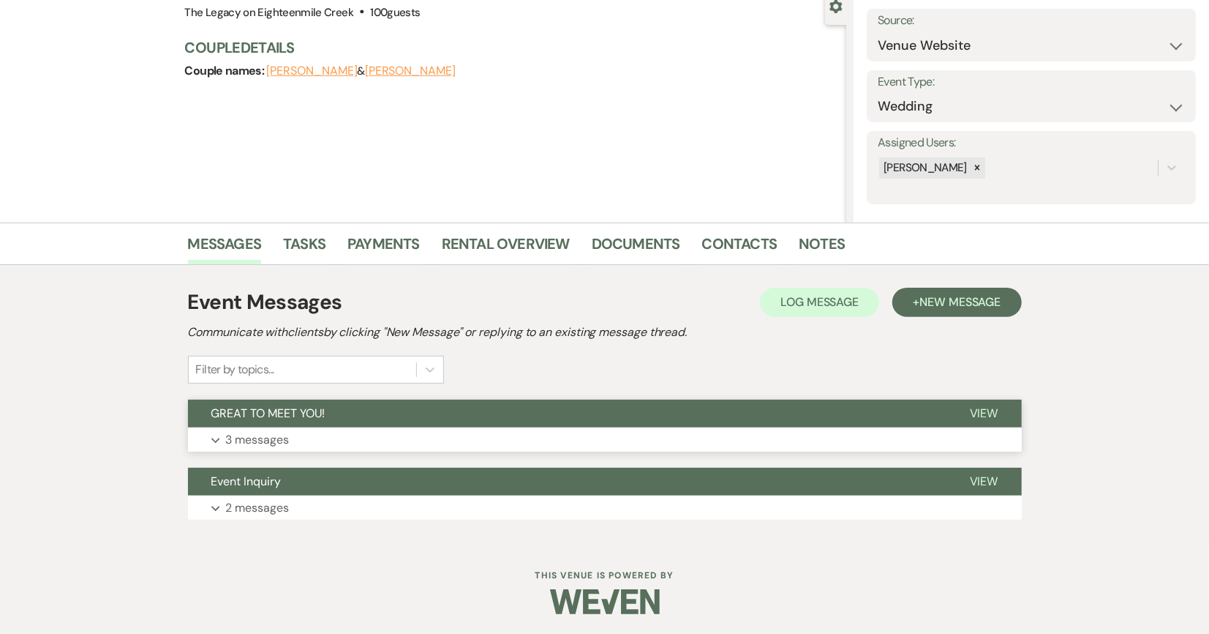
click at [424, 437] on button "Expand 3 messages" at bounding box center [605, 439] width 834 height 25
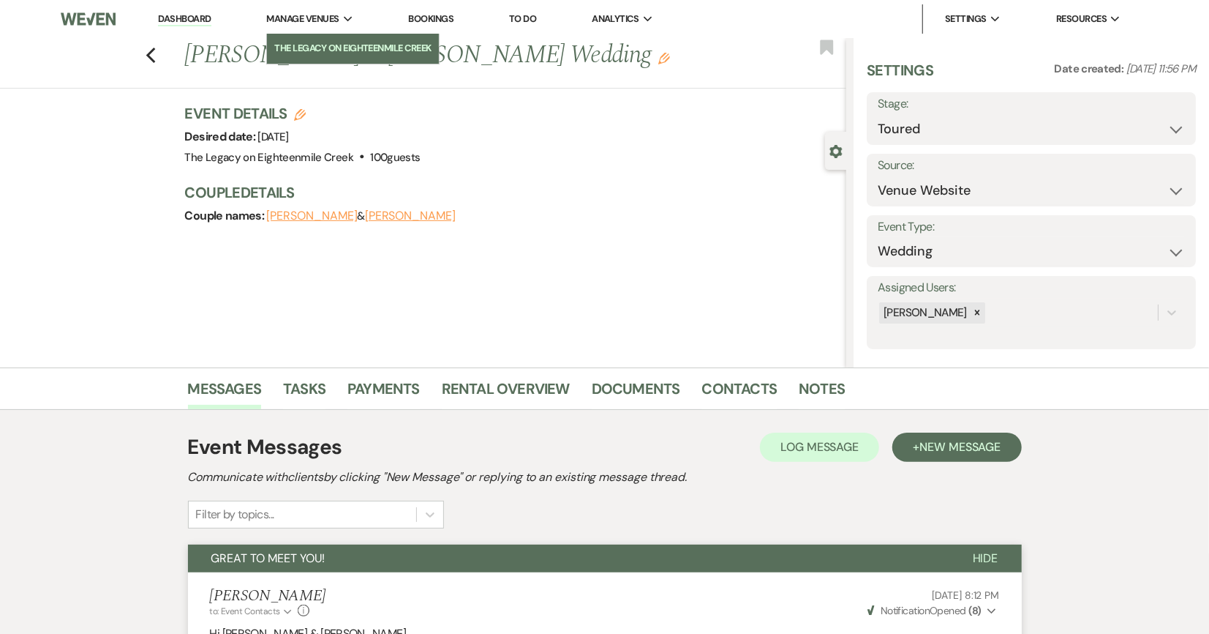
click at [328, 46] on li "The Legacy on Eighteenmile Creek" at bounding box center [352, 48] width 157 height 15
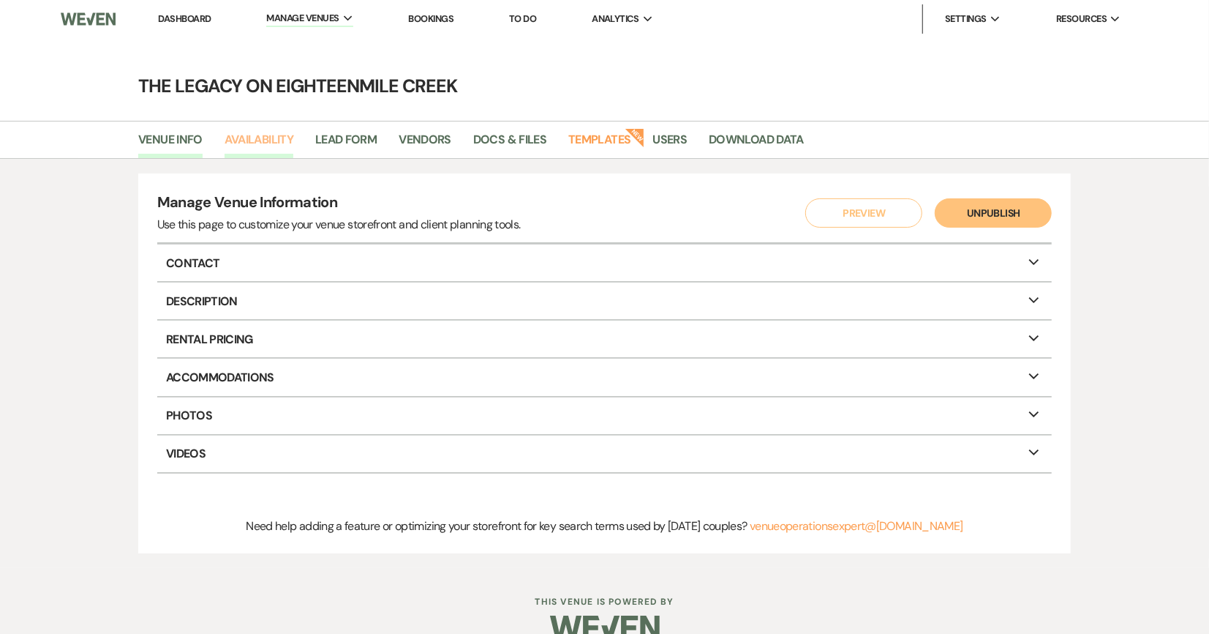
click at [274, 144] on link "Availability" at bounding box center [259, 144] width 69 height 28
select select "3"
select select "2026"
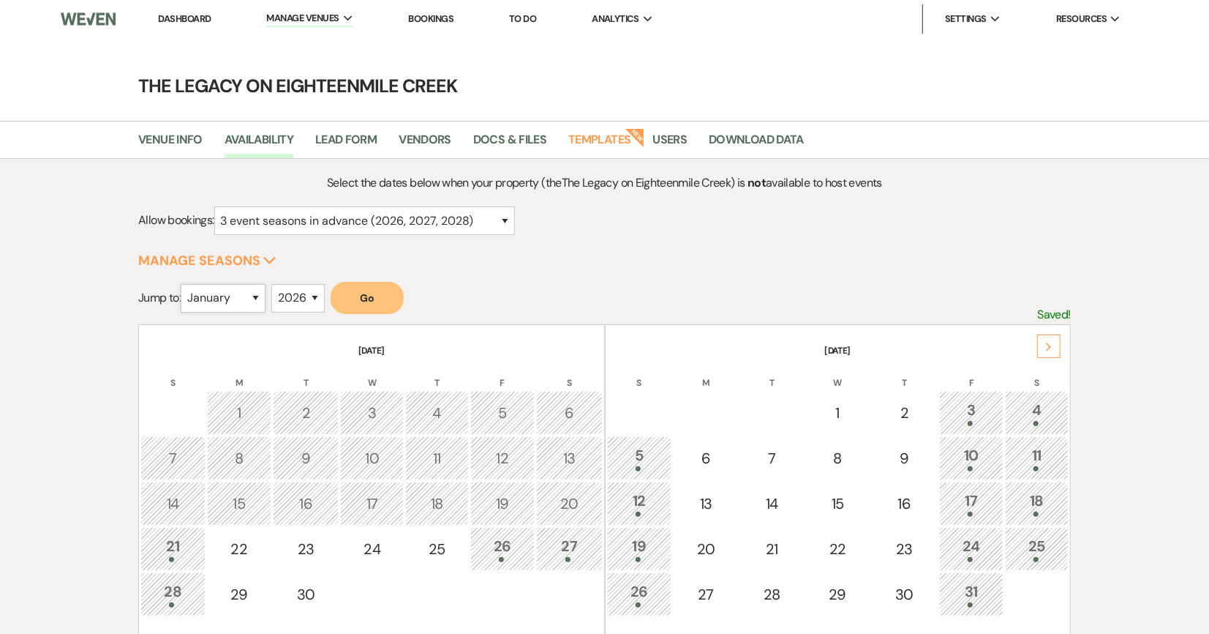
click at [257, 298] on select "January February March April May June July August September October November De…" at bounding box center [223, 298] width 85 height 29
select select "8"
click at [184, 284] on select "January February March April May June July August September October November De…" at bounding box center [223, 298] width 85 height 29
click at [372, 292] on button "Go" at bounding box center [367, 298] width 73 height 32
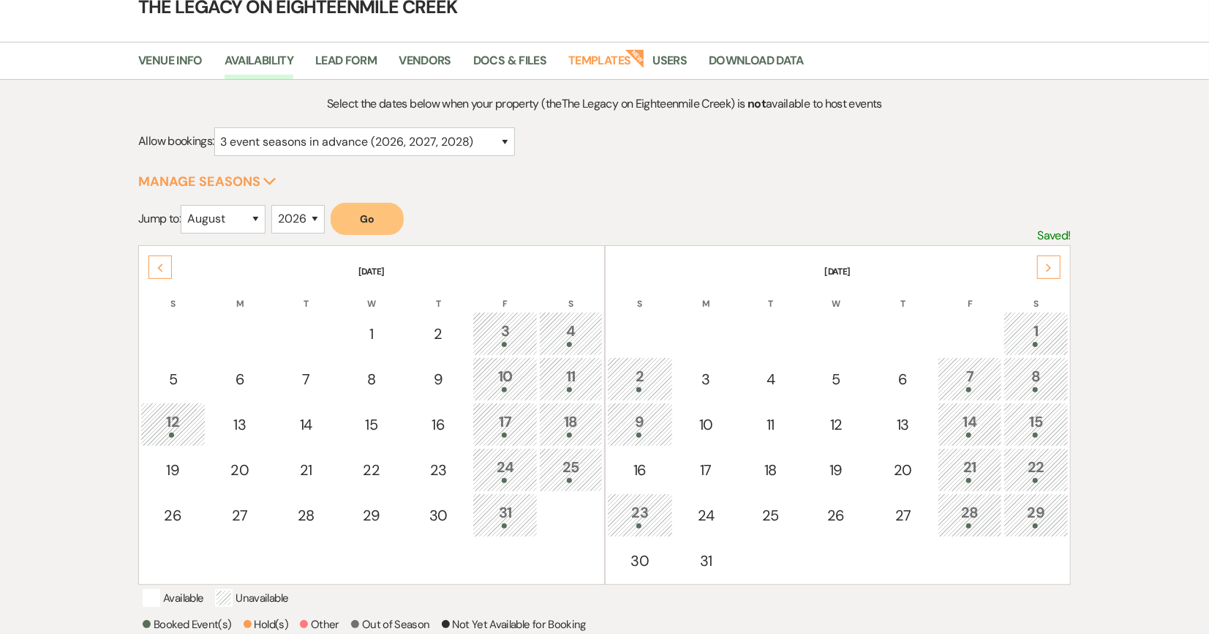
scroll to position [146, 0]
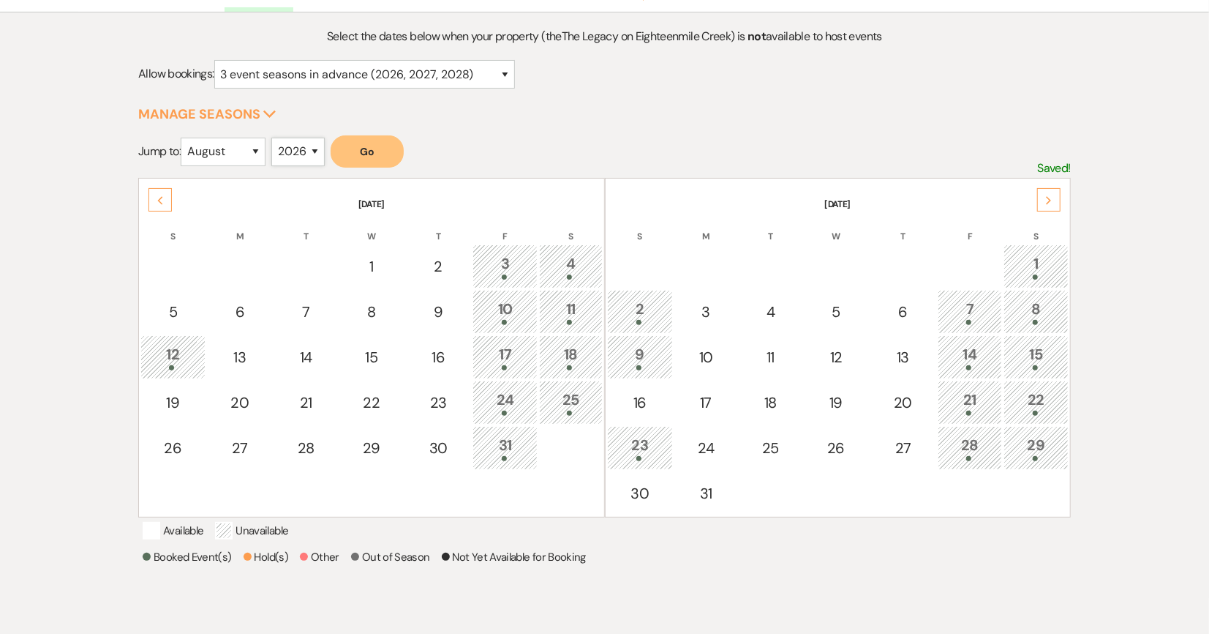
click at [319, 151] on select "2025 2026 2027 2028 2029" at bounding box center [297, 152] width 53 height 29
select select "2027"
click at [275, 138] on select "2025 2026 2027 2028 2029" at bounding box center [297, 152] width 53 height 29
click at [380, 154] on button "Go" at bounding box center [367, 151] width 73 height 32
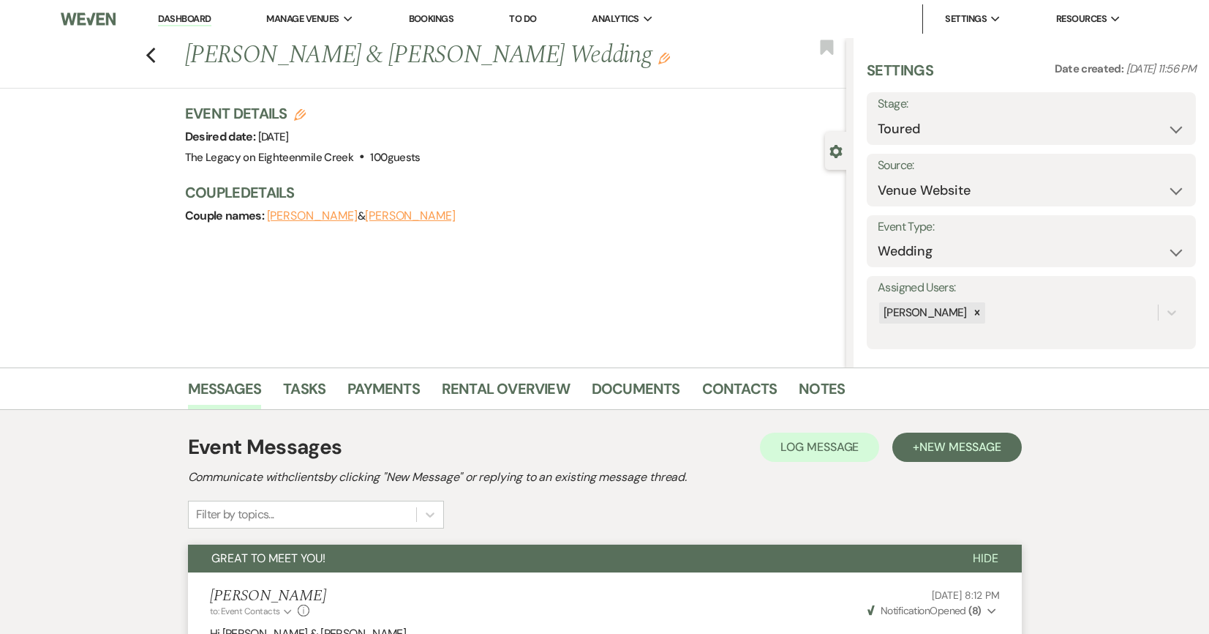
select select "5"
